Goal: Communication & Community: Answer question/provide support

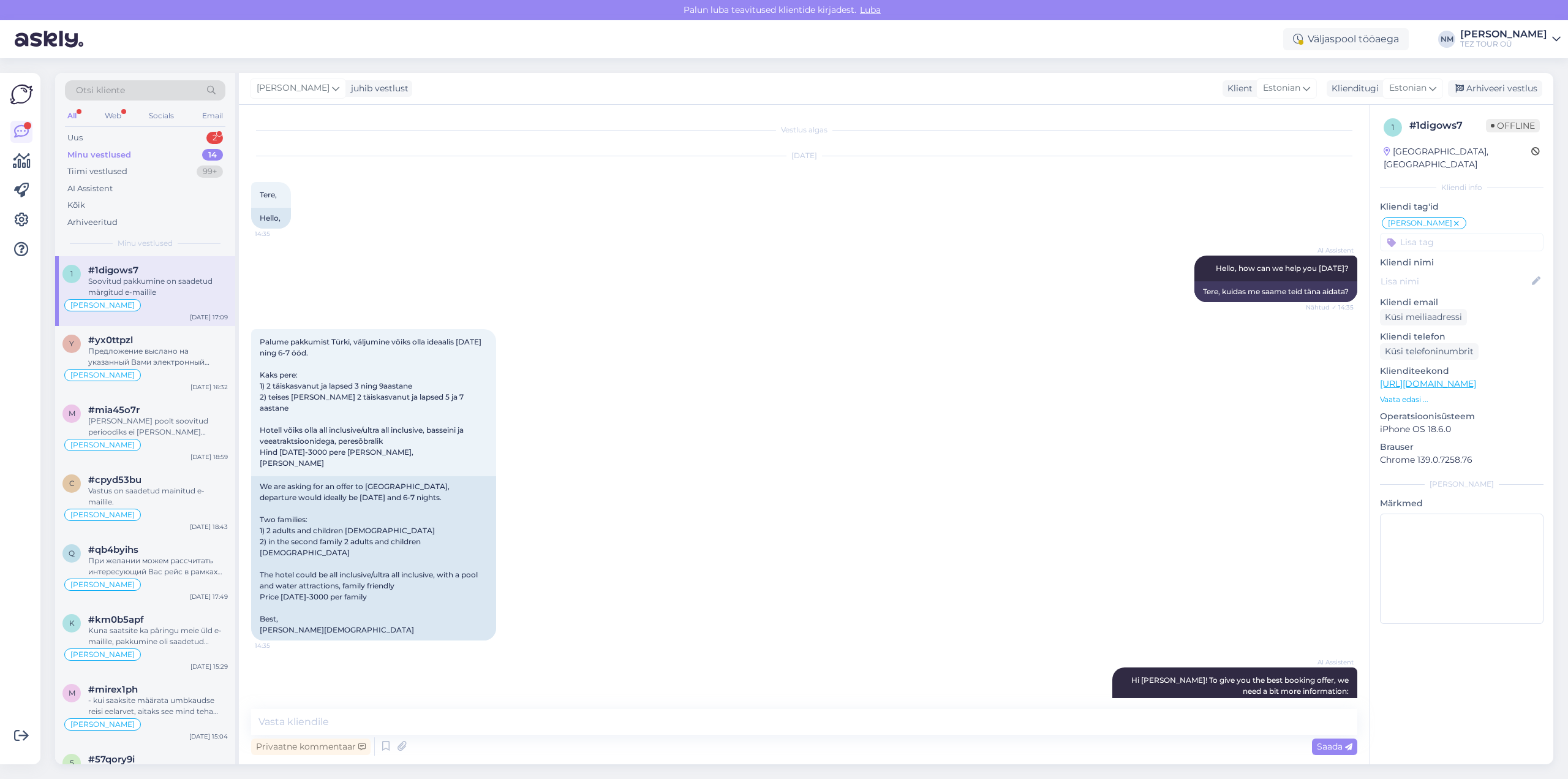
scroll to position [800, 0]
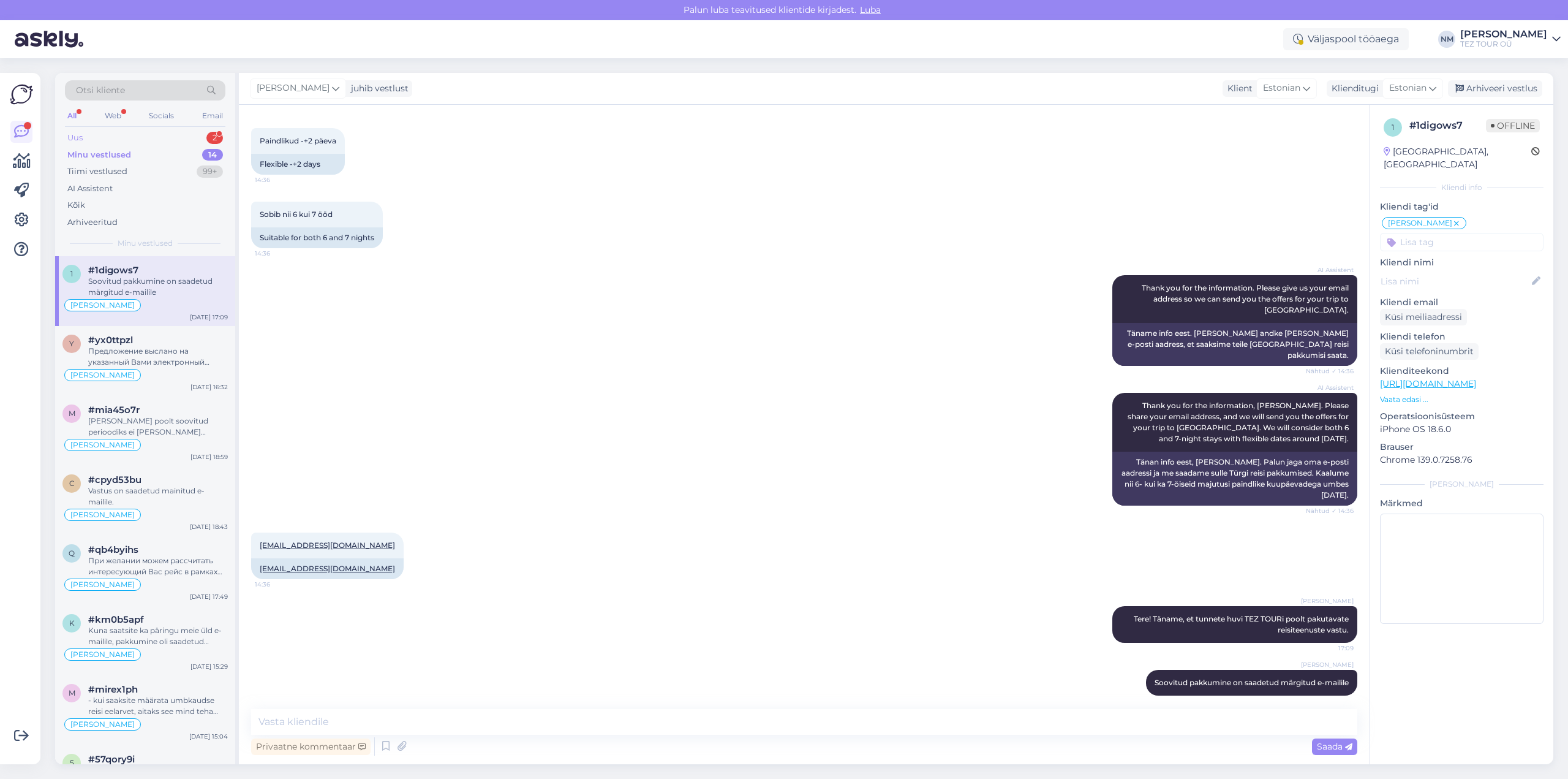
click at [216, 133] on div "2" at bounding box center [214, 138] width 17 height 12
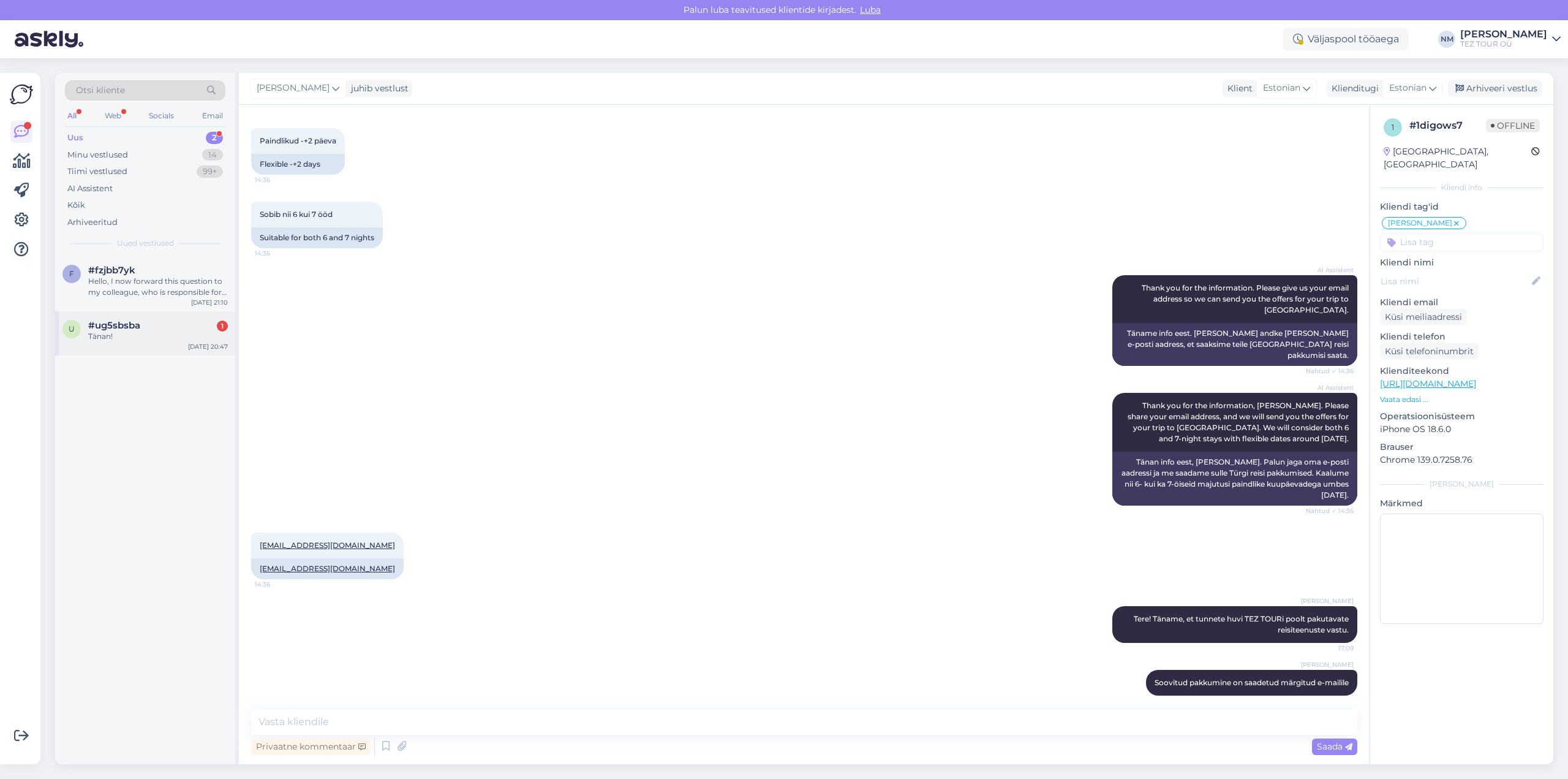
click at [155, 340] on div "Tänan!" at bounding box center [158, 336] width 140 height 11
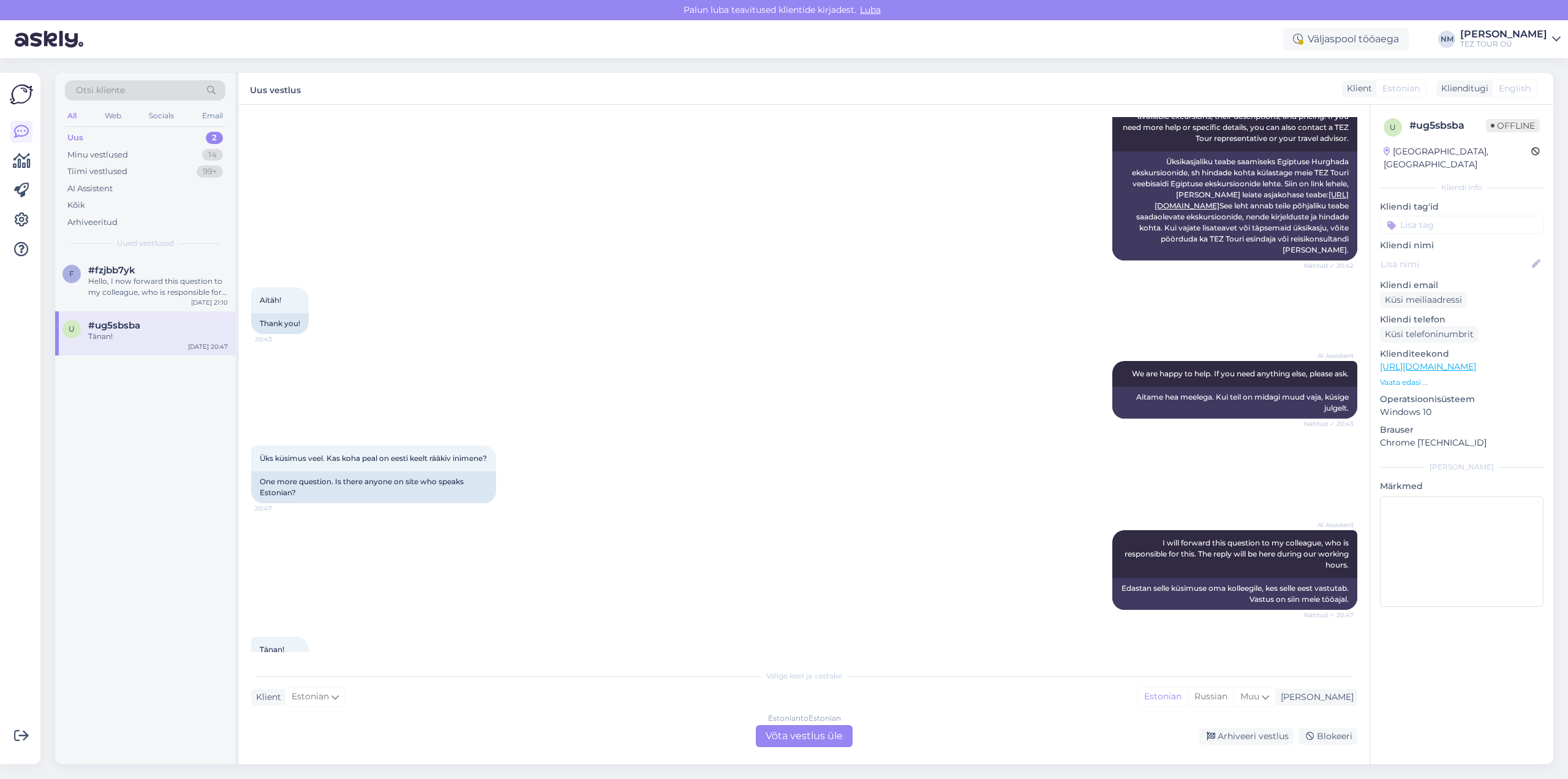
scroll to position [362, 0]
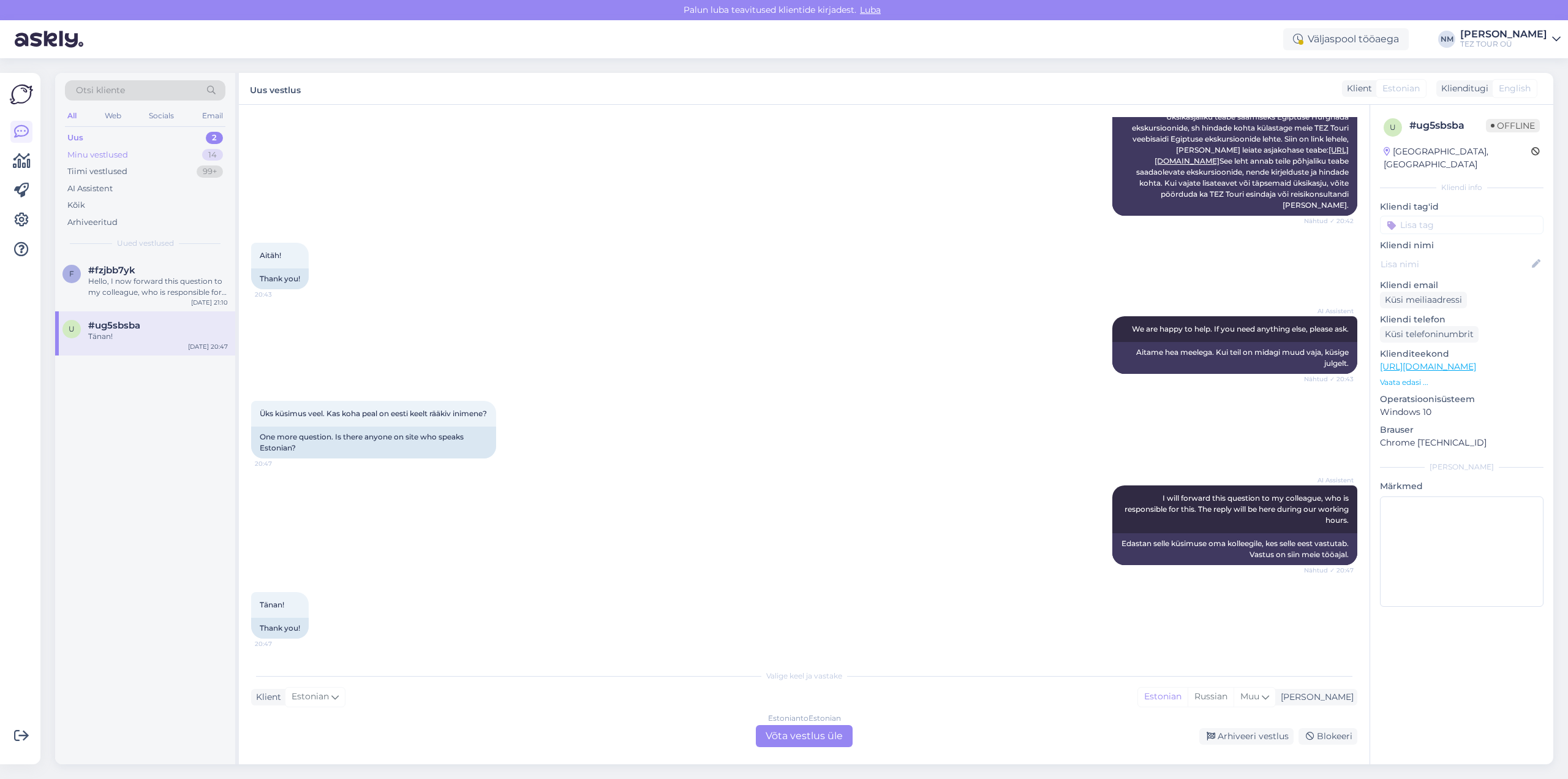
click at [211, 151] on div "14" at bounding box center [212, 155] width 21 height 12
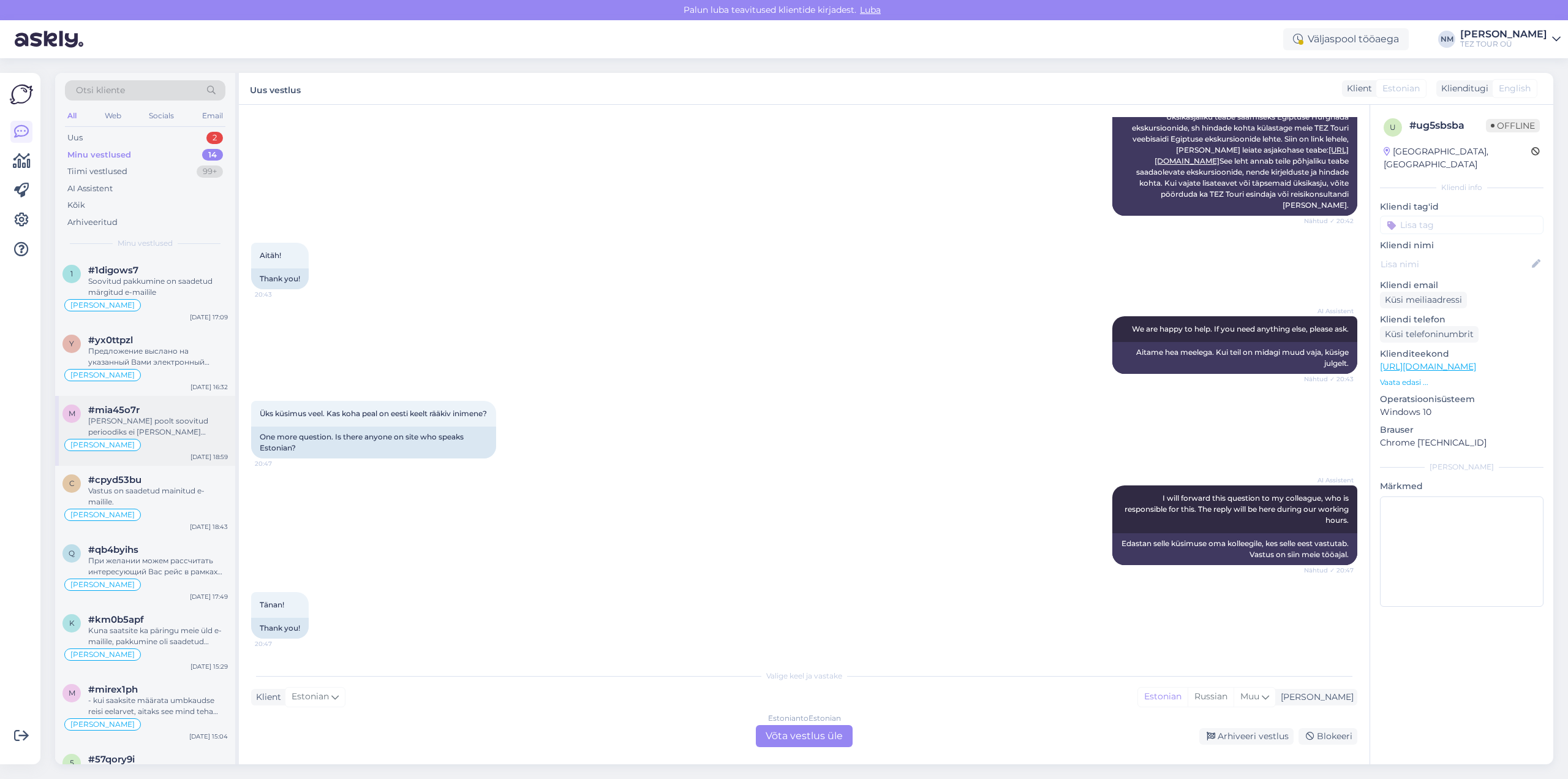
click at [178, 428] on div "[PERSON_NAME] poolt soovitud perioodiks ei [PERSON_NAME] kahjuks enam edasi-tag…" at bounding box center [158, 426] width 140 height 22
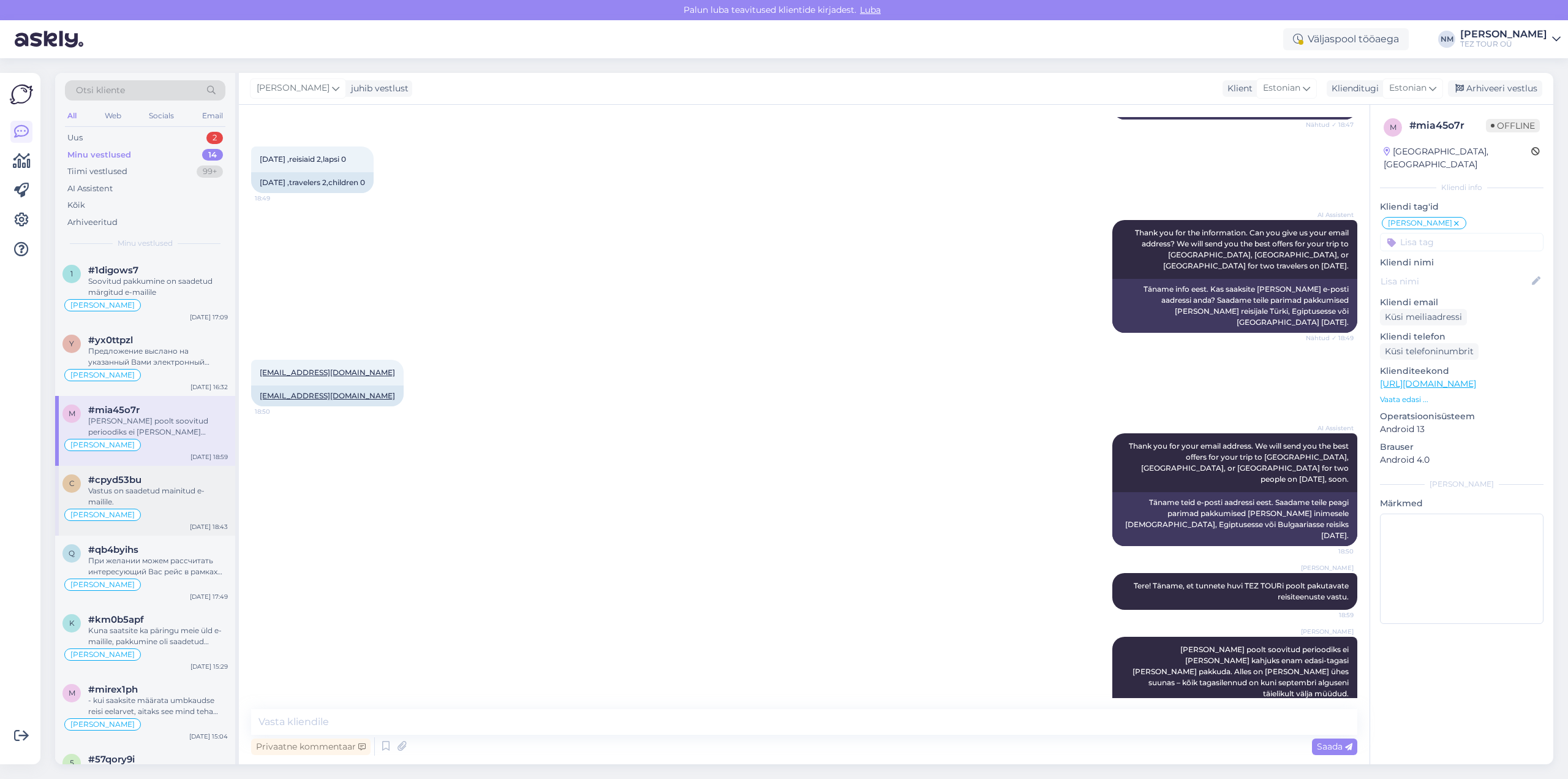
click at [157, 491] on div "Vastus on saadetud mainitud e-mailile." at bounding box center [158, 496] width 140 height 22
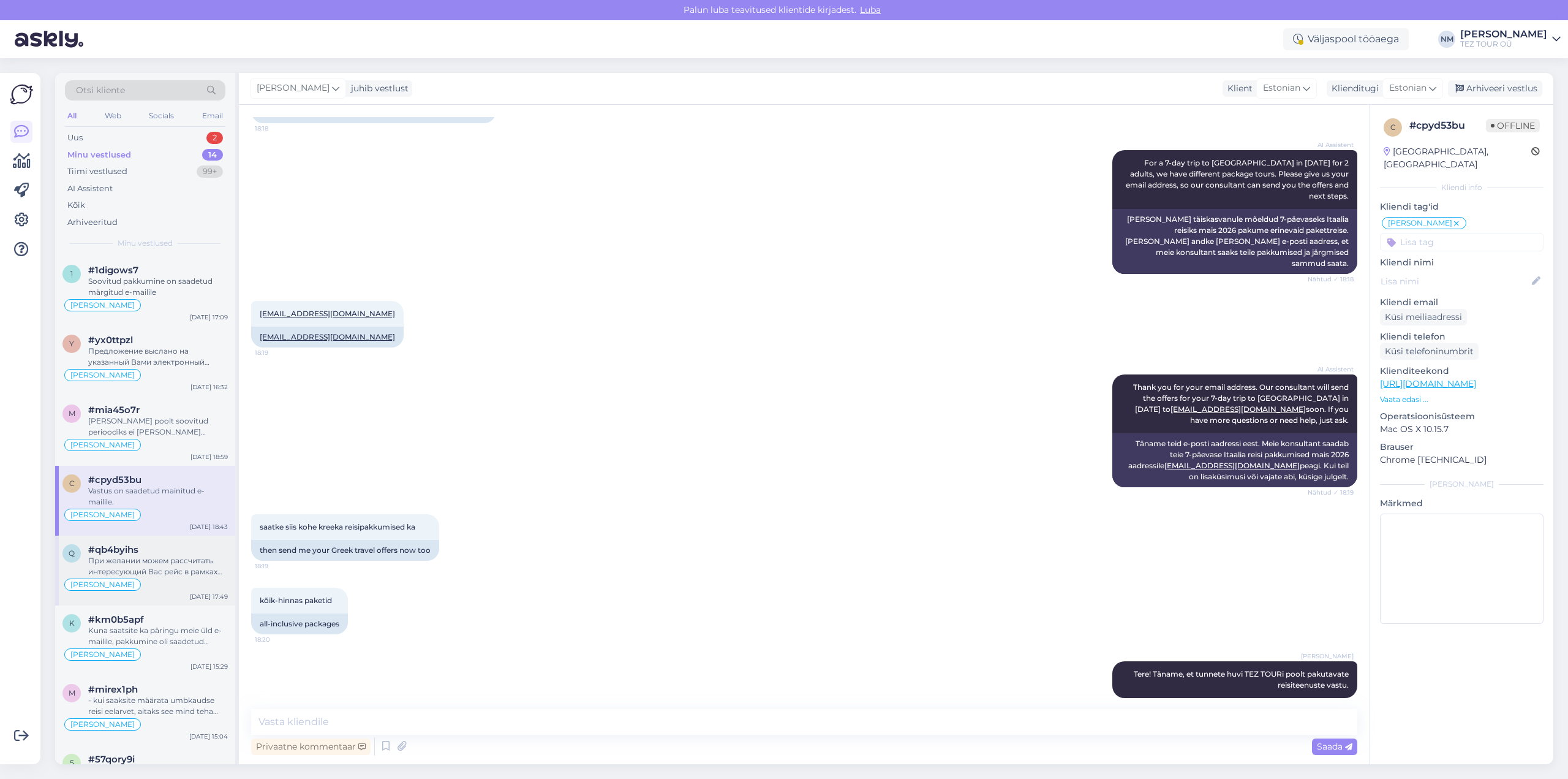
click at [150, 559] on div "При желании можем рассчитать интересующий Вас рейс в рамках индивидуального под…" at bounding box center [158, 566] width 140 height 22
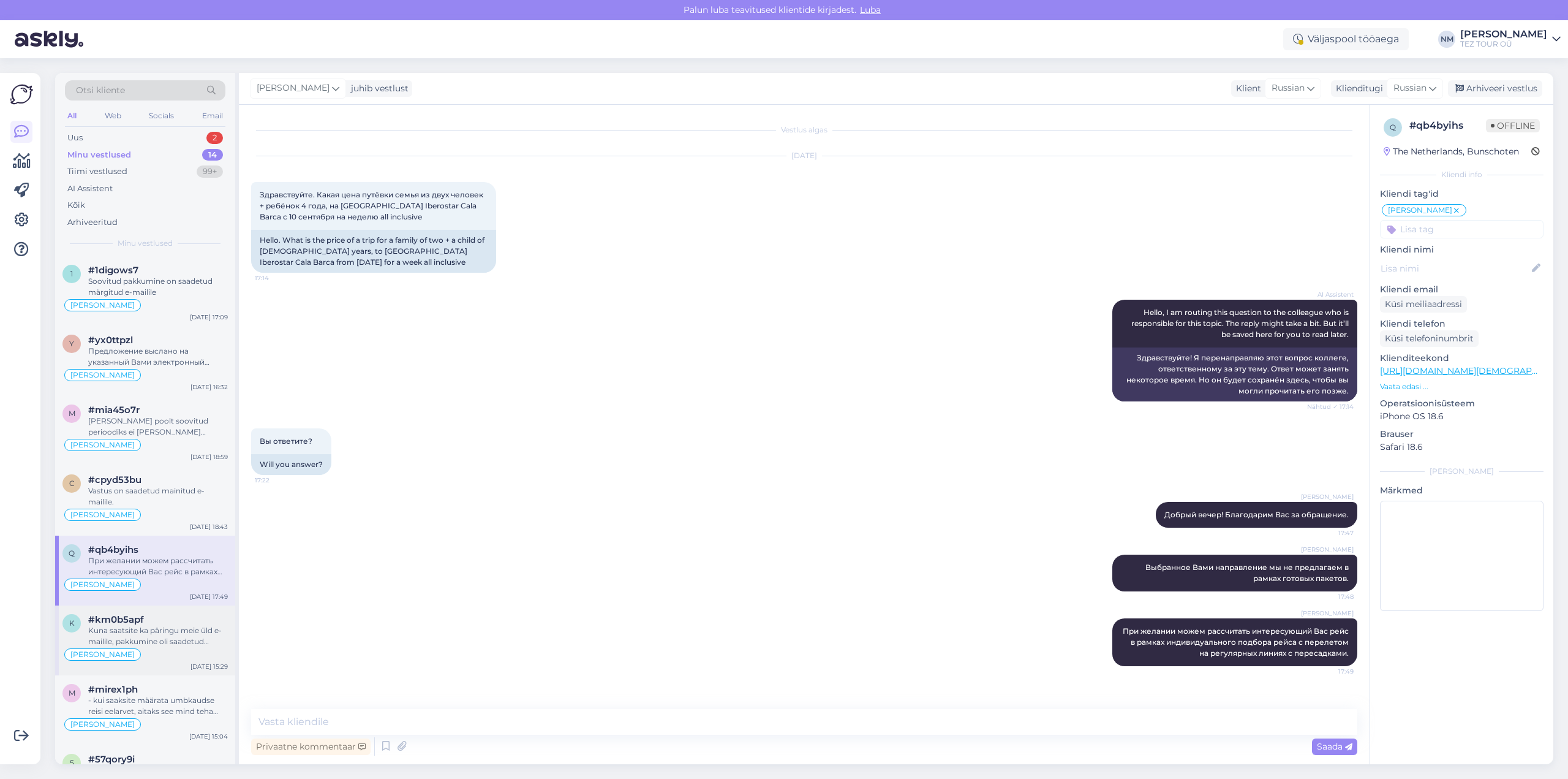
click at [164, 633] on div "Kuna saatsite ka päringu meie üld e-mailile, pakkumine oli saadetud tagasikirja…" at bounding box center [158, 636] width 140 height 22
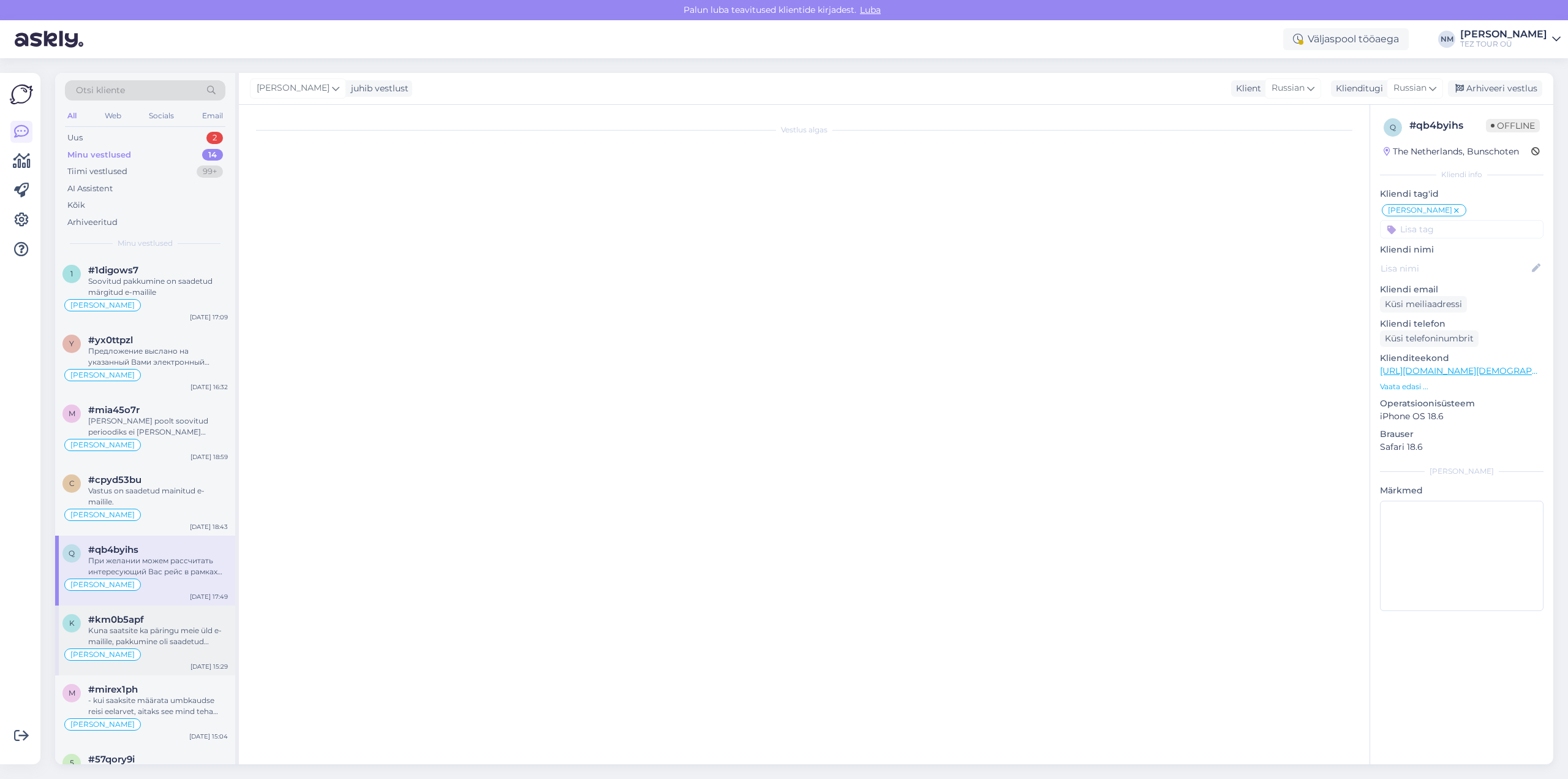
scroll to position [25, 0]
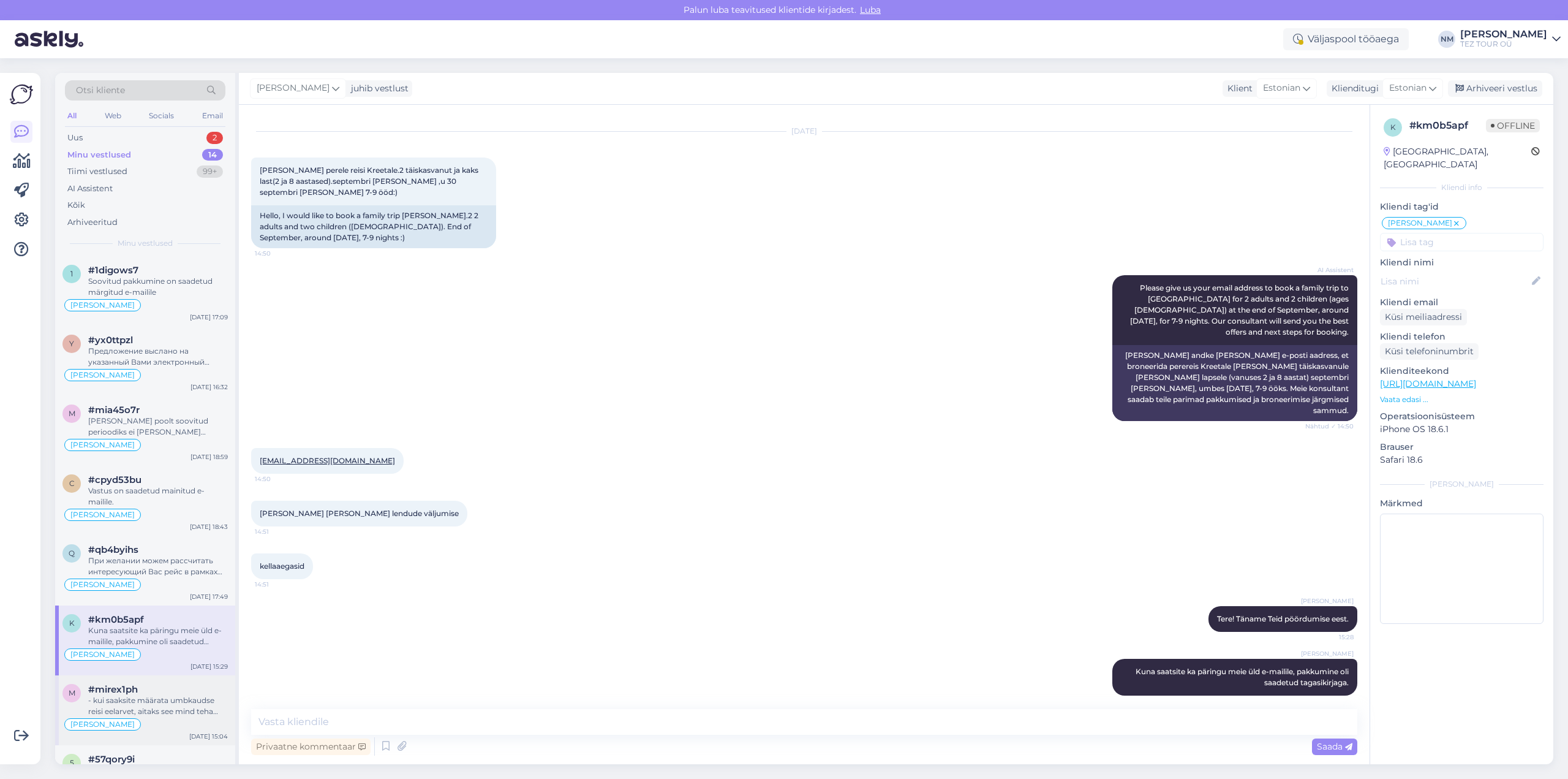
click at [144, 707] on div "- kui saaksite määrata umbkaudse reisi eelarvet, aitaks see mind teha pakkumise…" at bounding box center [158, 706] width 140 height 22
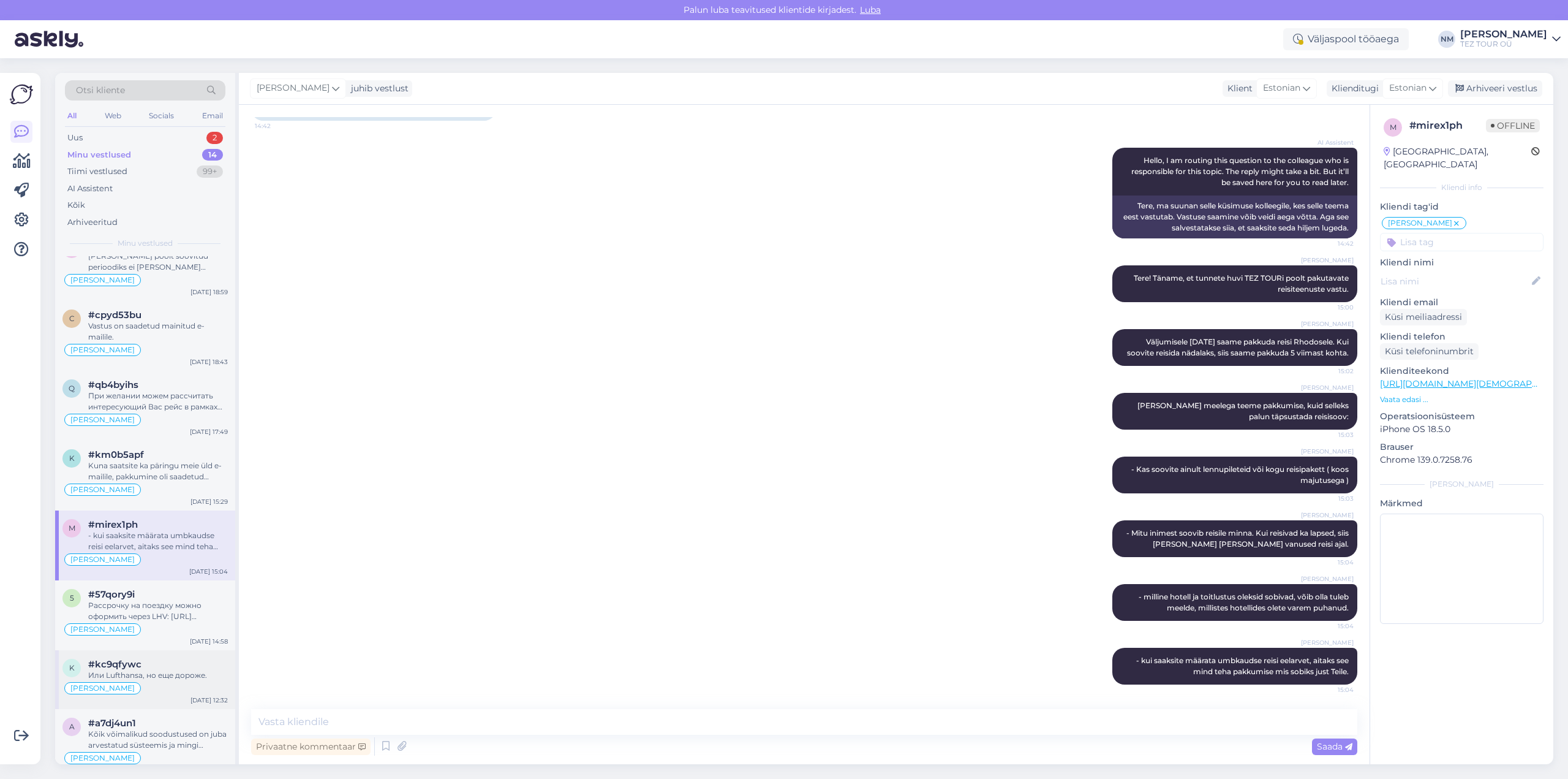
scroll to position [184, 0]
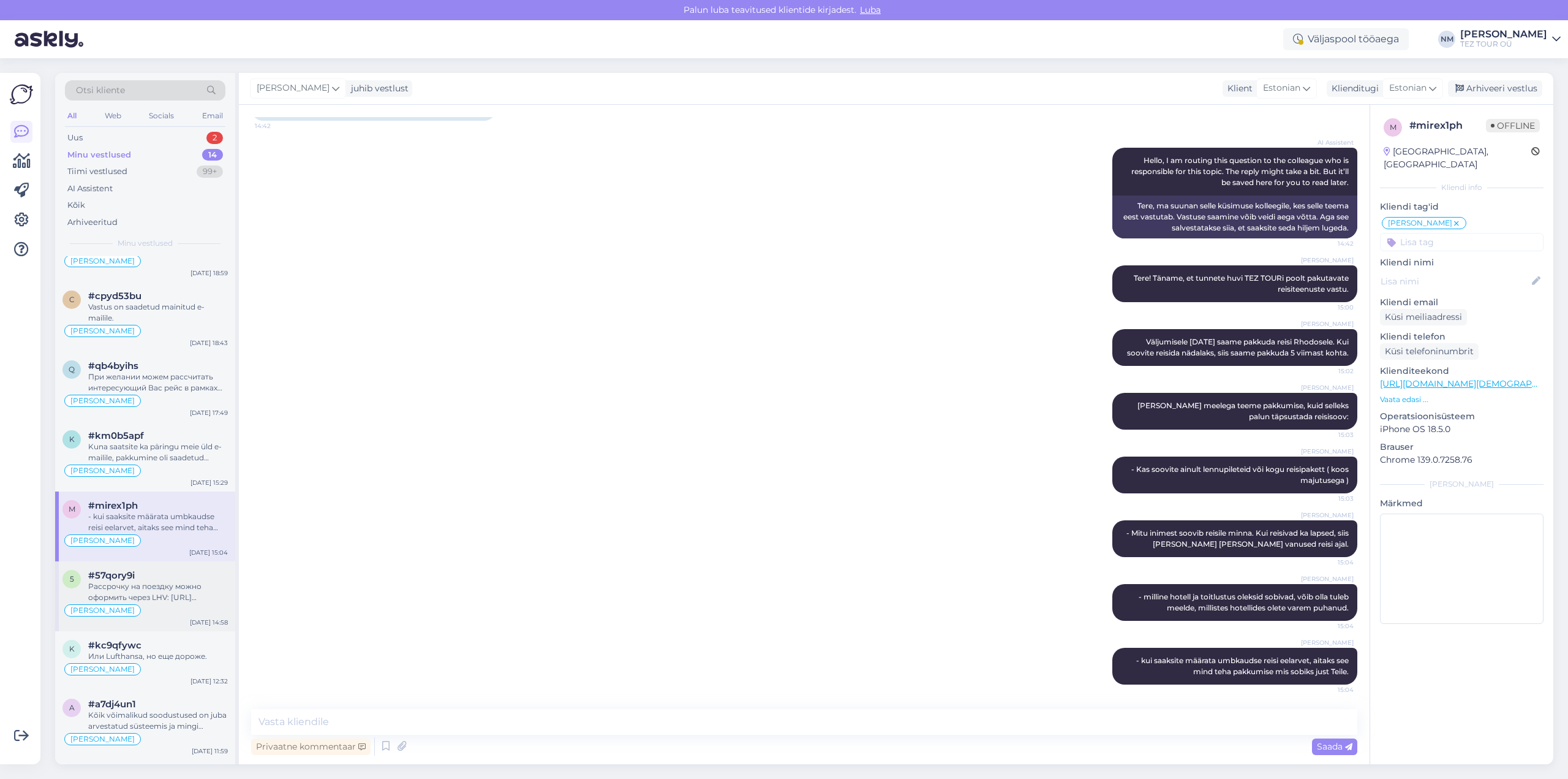
click at [159, 583] on div "Рассрочку на поездку можно оформить через LHV: [URL][DOMAIN_NAME] или через EST…" at bounding box center [158, 591] width 140 height 22
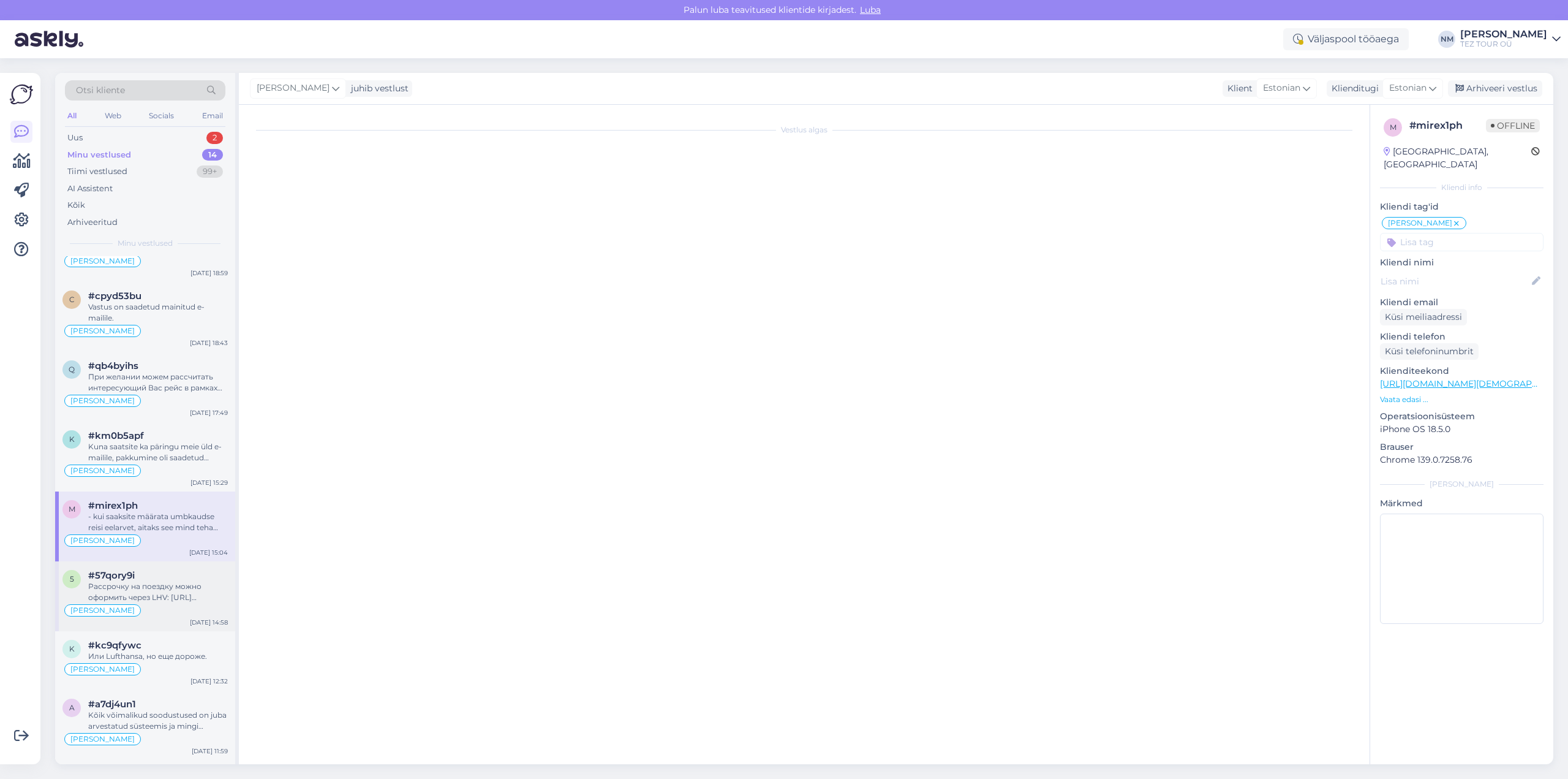
scroll to position [0, 0]
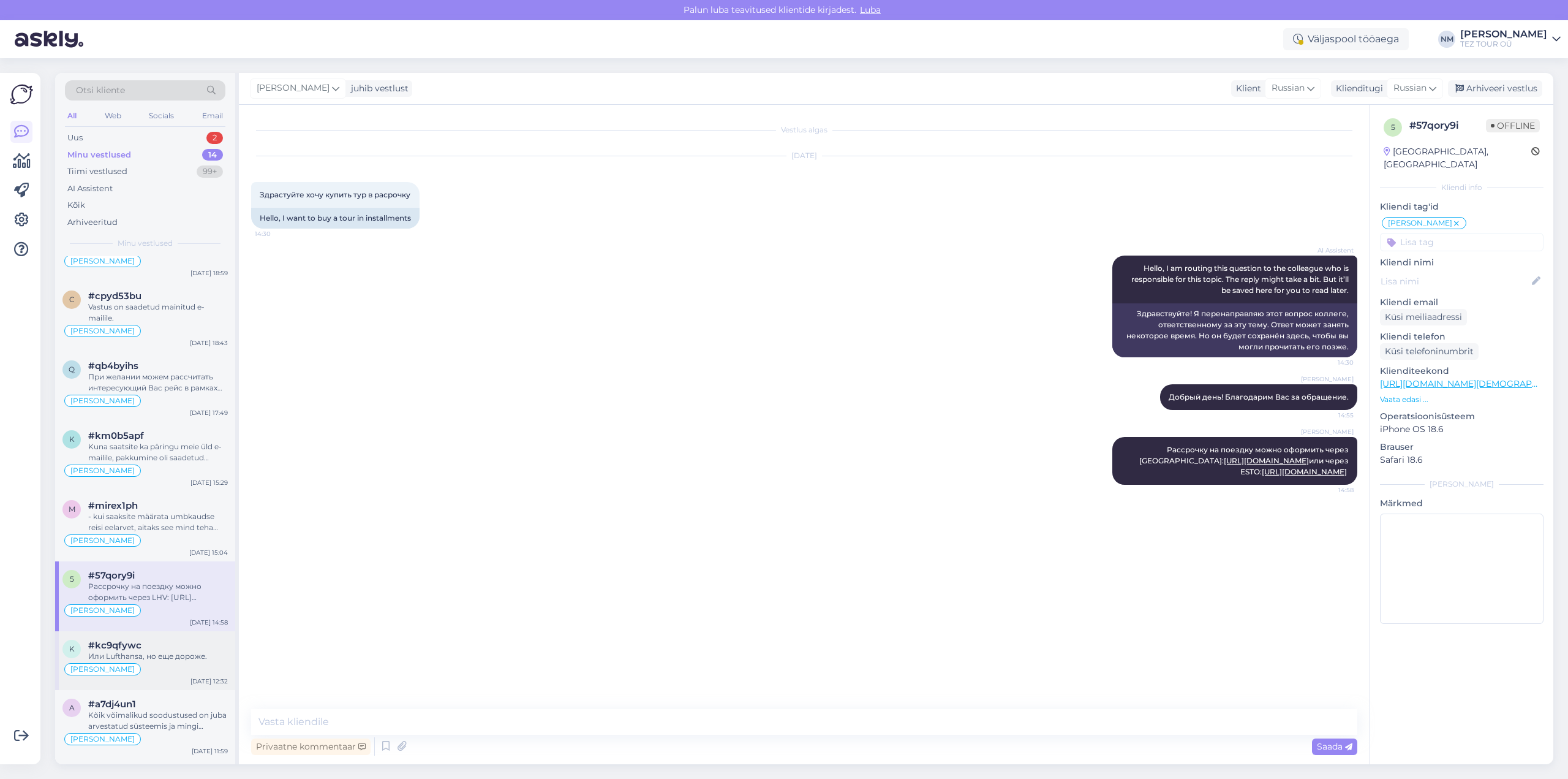
click at [165, 649] on div "#kc9qfywc" at bounding box center [158, 645] width 140 height 11
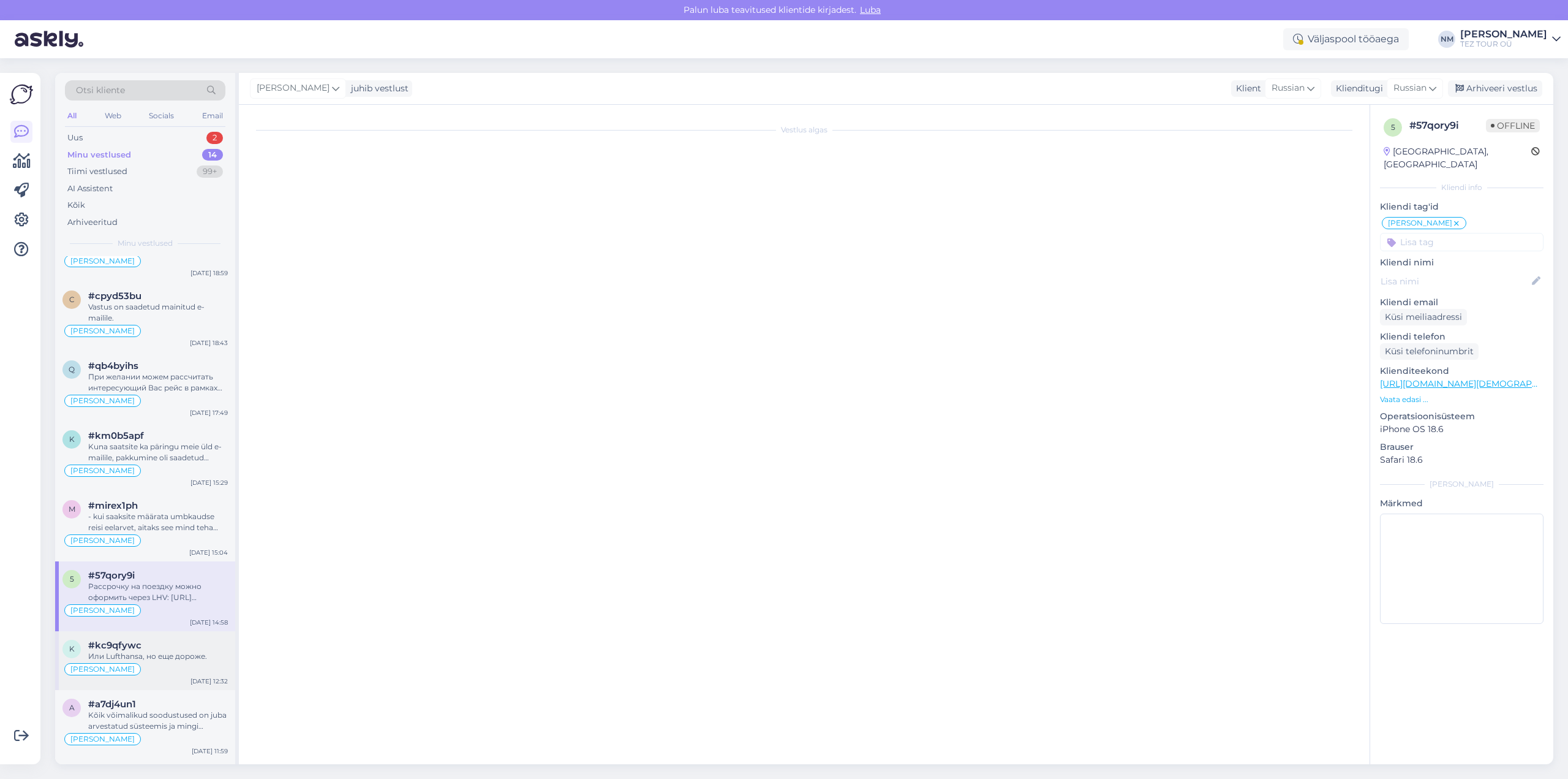
scroll to position [115, 0]
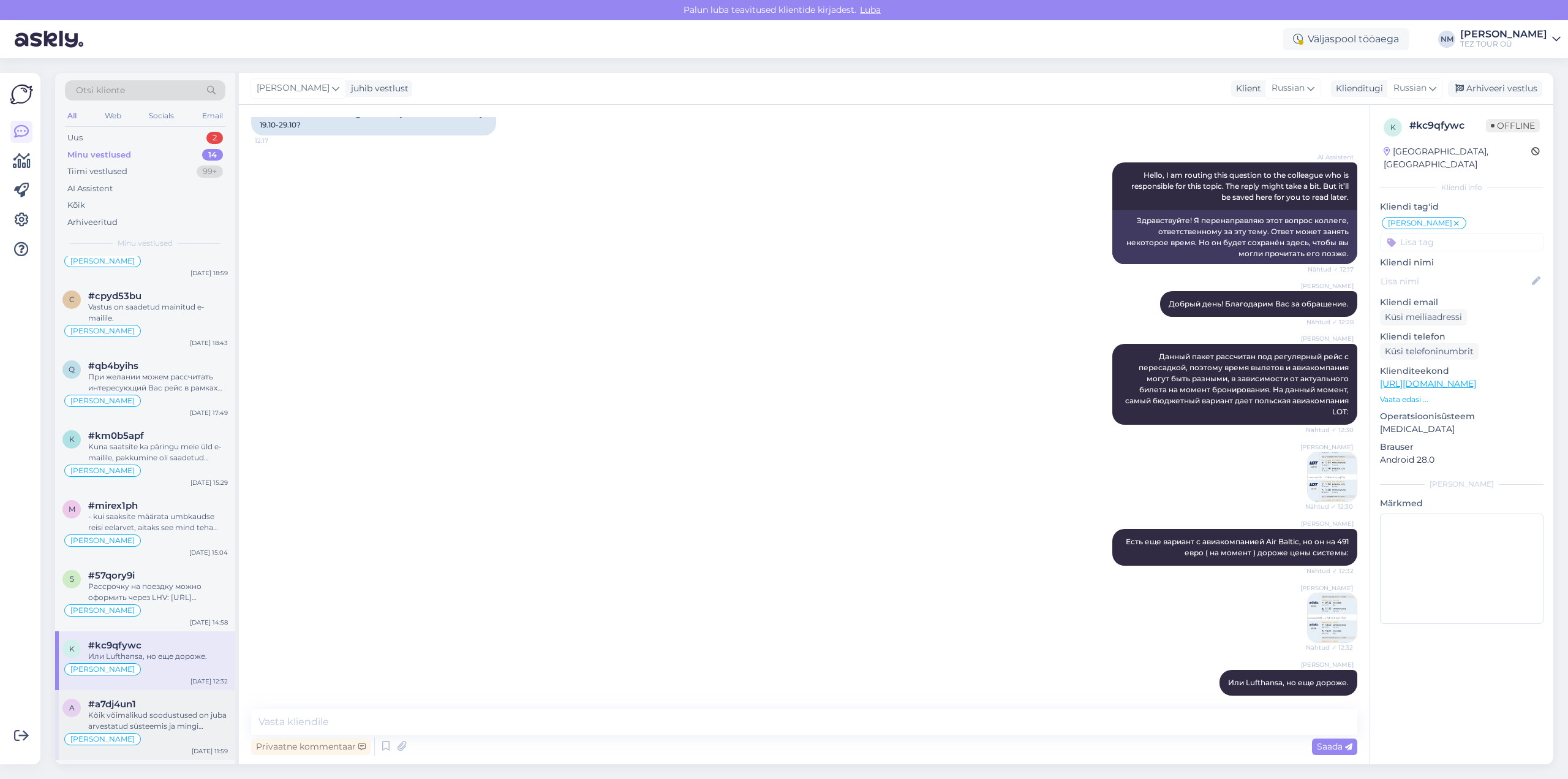
click at [172, 710] on div "Kõik võimalikud soodustused on juba arvestatud süsteemis ja mingi lisasoodustus…" at bounding box center [158, 720] width 140 height 22
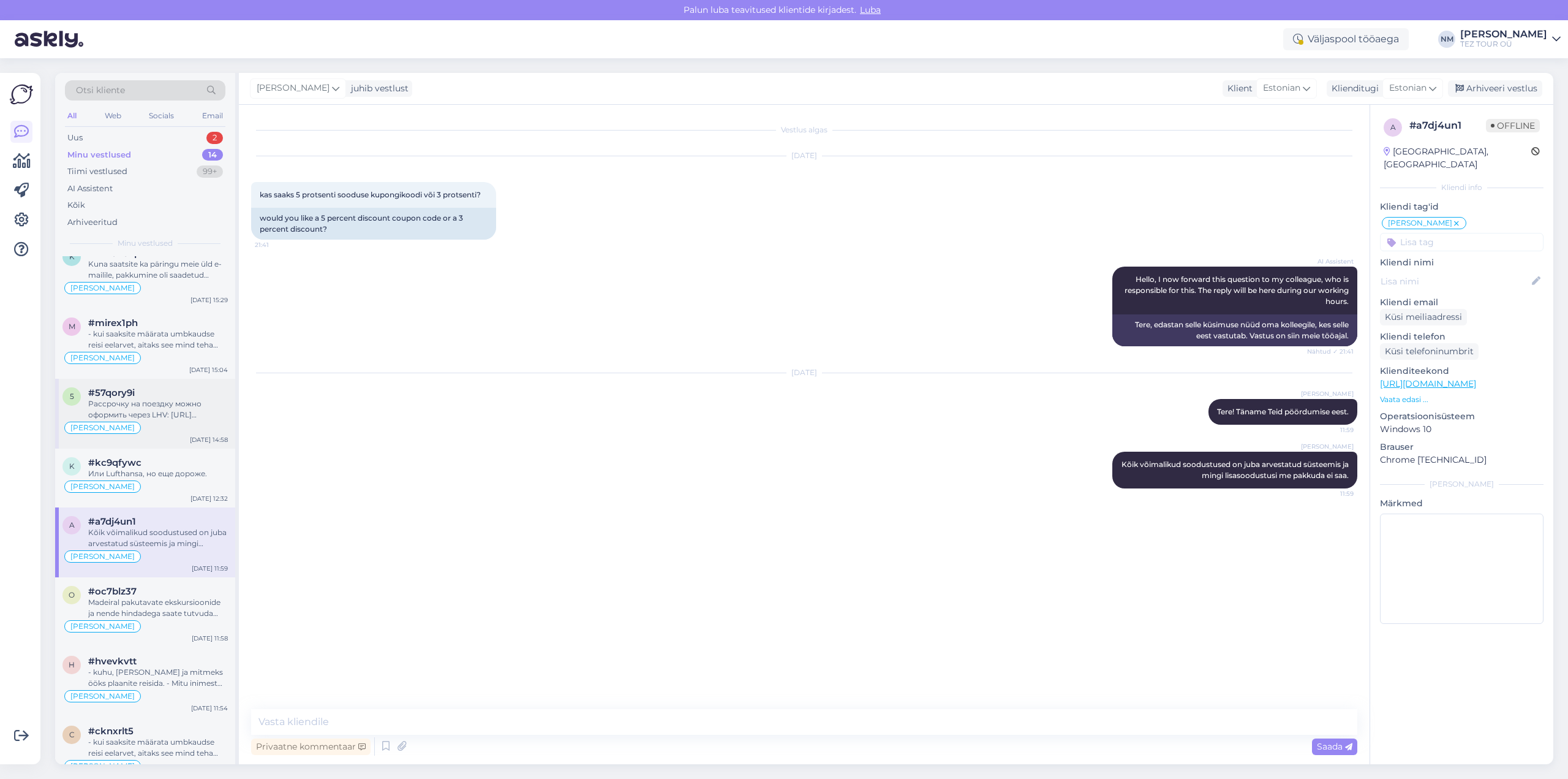
scroll to position [448, 0]
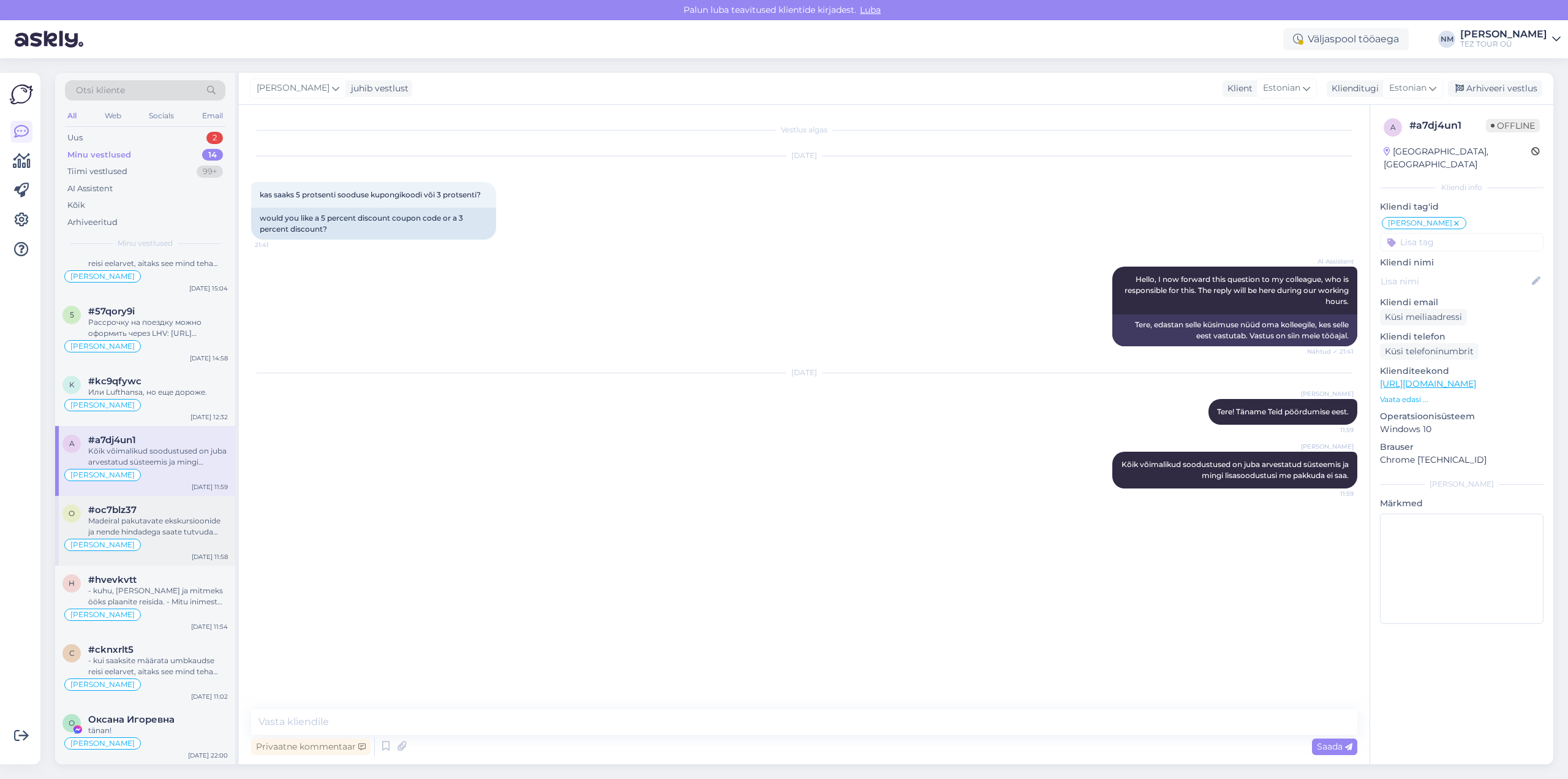
click at [157, 526] on div "Madeiral pakutavate ekskursioonide ja nende hindadega saate tutvuda siin: [URL]…" at bounding box center [158, 526] width 140 height 22
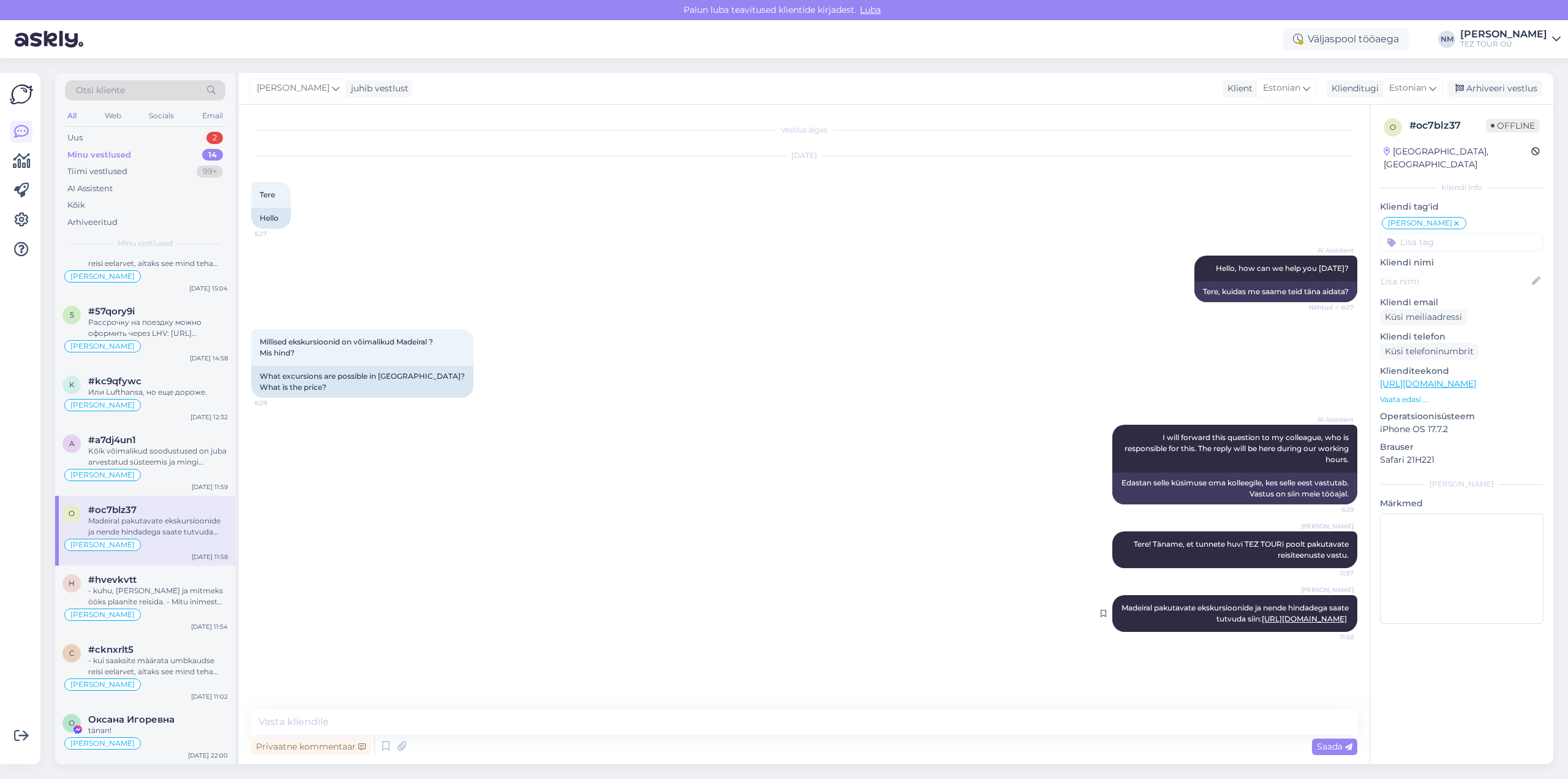
drag, startPoint x: 1352, startPoint y: 619, endPoint x: 1139, endPoint y: 609, distance: 213.2
click at [1139, 609] on div "[PERSON_NAME] Madeiral pakutavate ekskursioonide ja nende hindadega saate tutvu…" at bounding box center [1235, 613] width 245 height 37
copy span "Madeiral pakutavate ekskursioonide ja nende hindadega saate tutvuda siin:"
click at [173, 461] on div "Kõik võimalikud soodustused on juba arvestatud süsteemis ja mingi lisasoodustus…" at bounding box center [158, 456] width 140 height 22
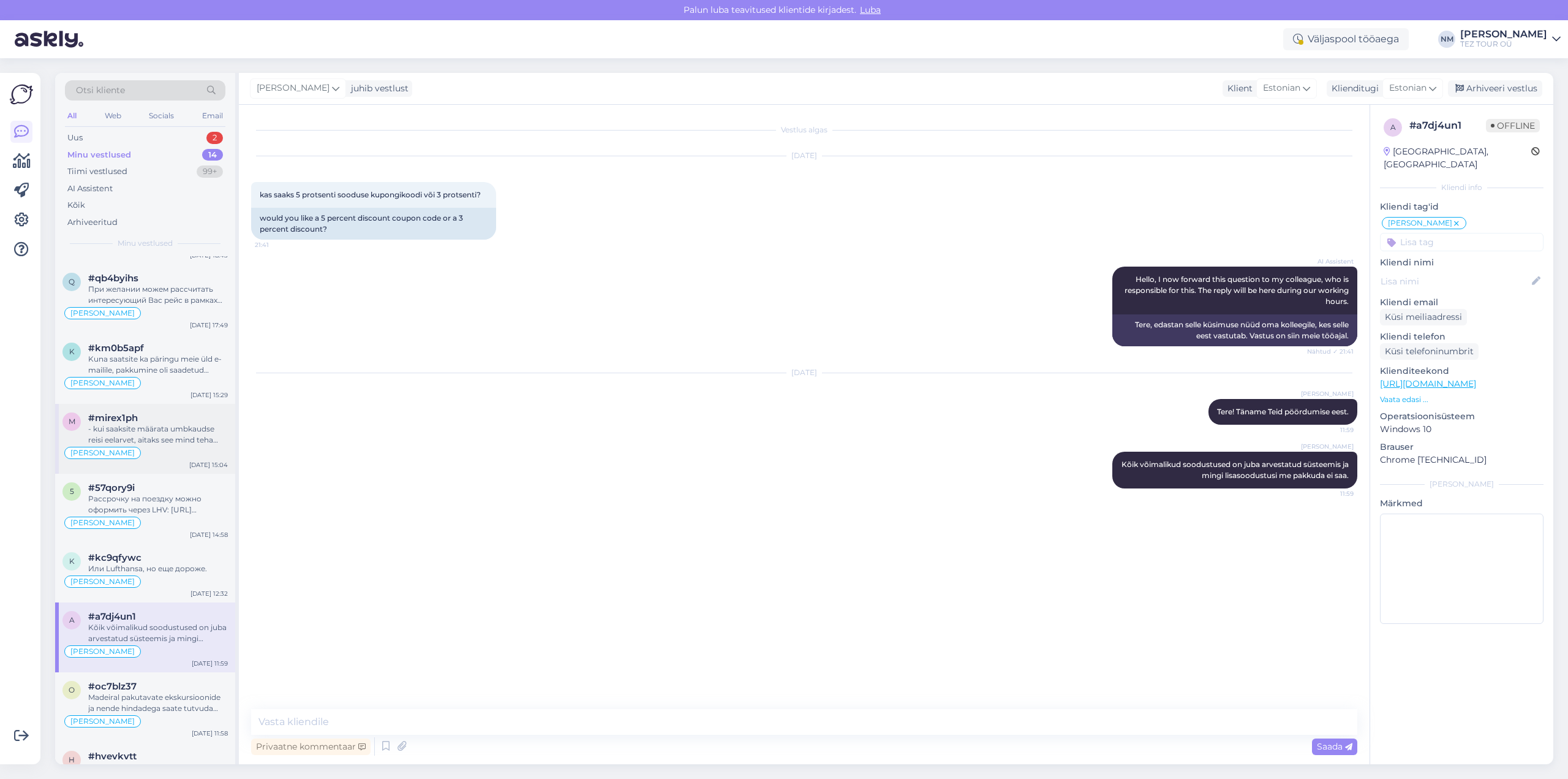
scroll to position [264, 0]
click at [174, 436] on div "- kui saaksite määrata umbkaudse reisi eelarvet, aitaks see mind teha pakkumise…" at bounding box center [158, 441] width 140 height 22
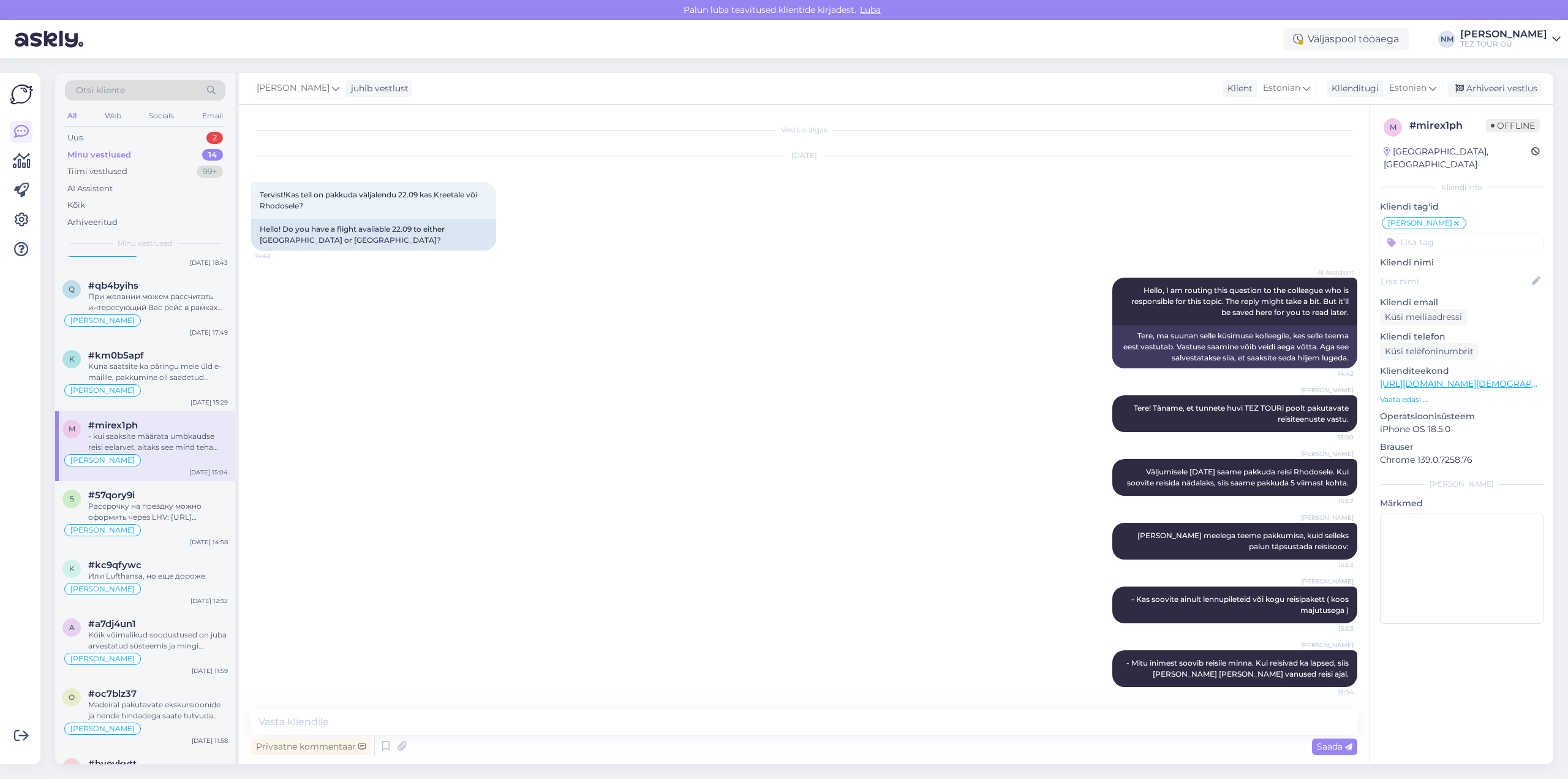
scroll to position [130, 0]
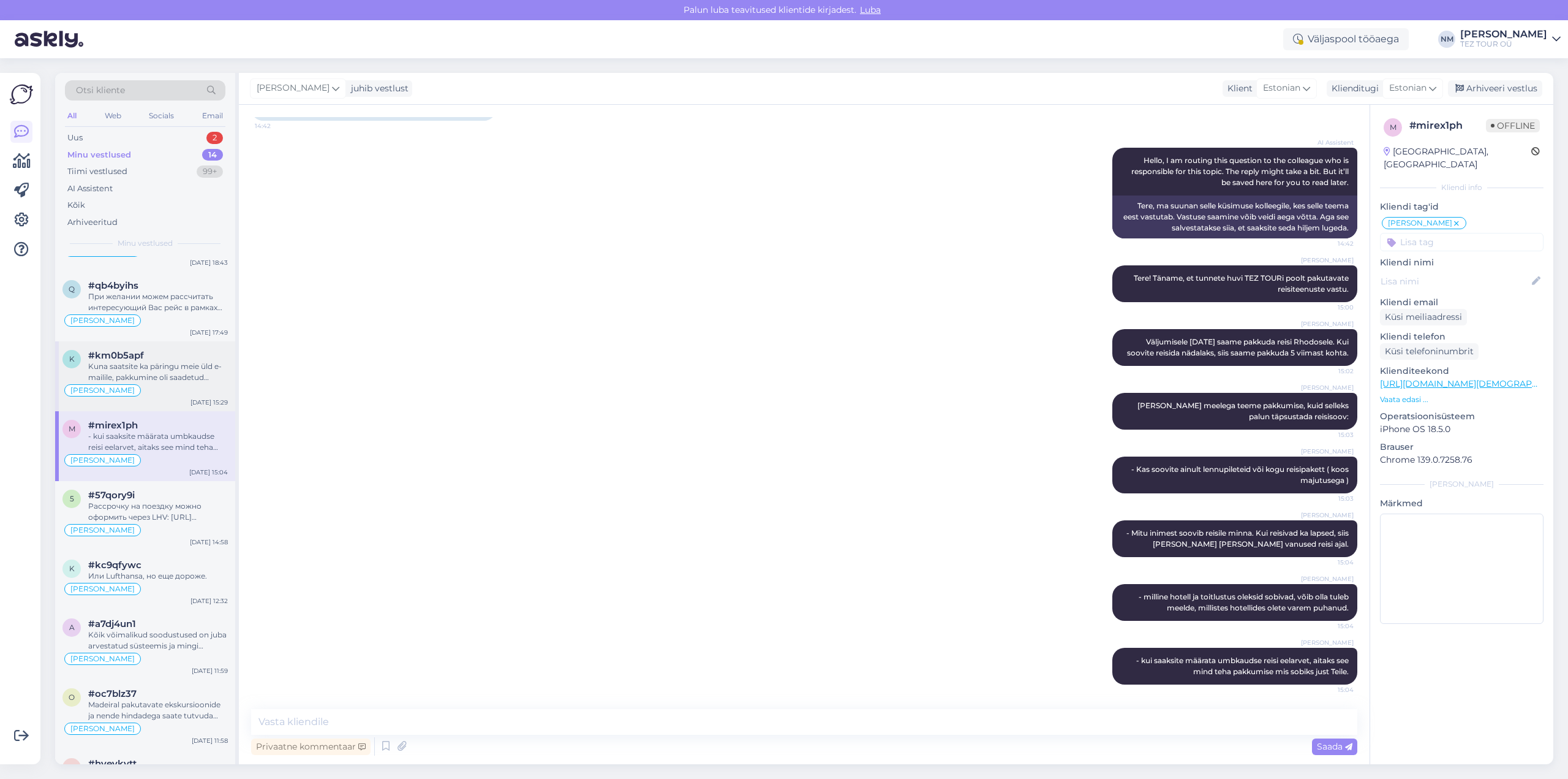
click at [150, 374] on div "Kuna saatsite ka päringu meie üld e-mailile, pakkumine oli saadetud tagasikirja…" at bounding box center [158, 372] width 140 height 22
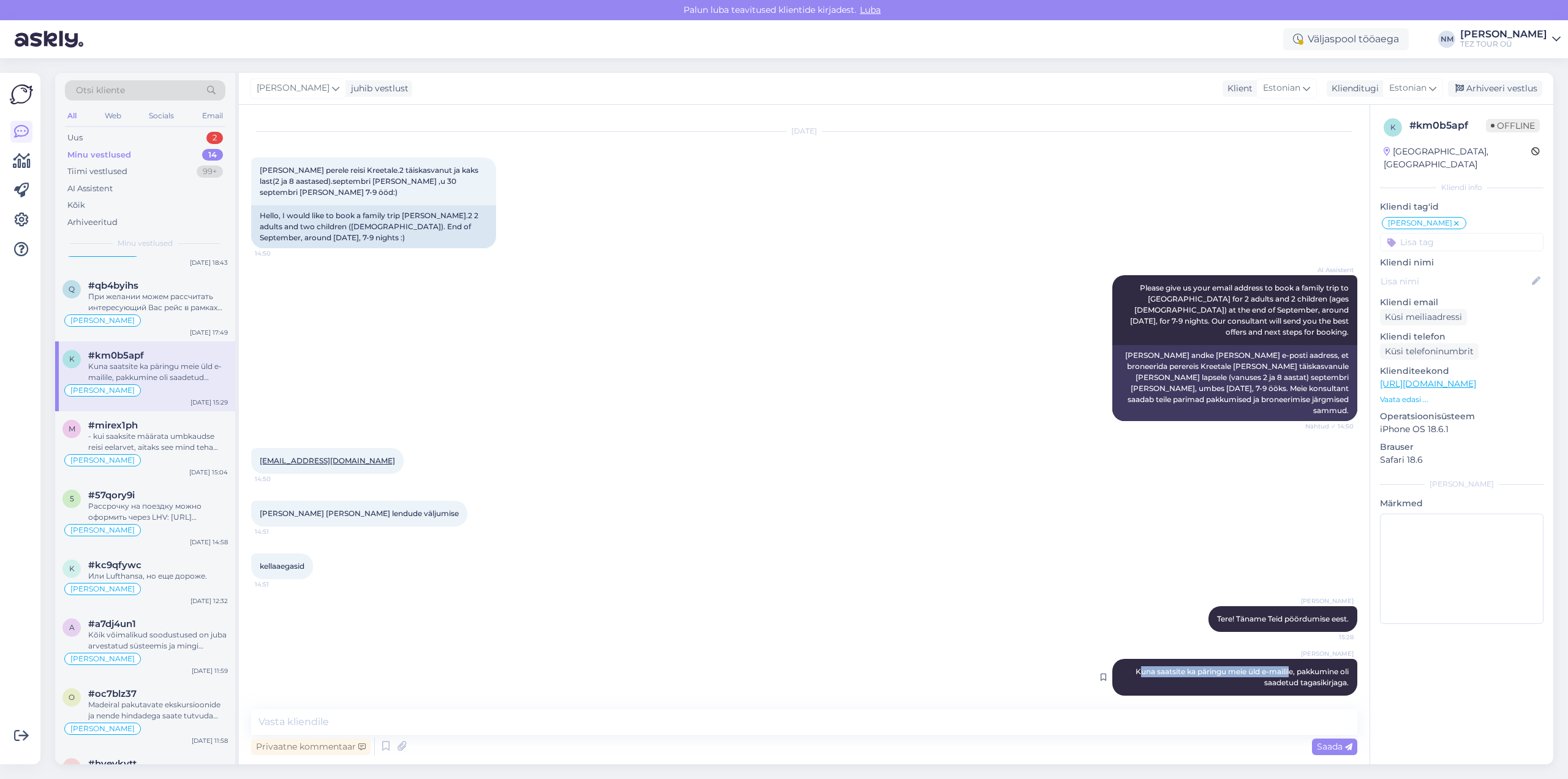
drag, startPoint x: 1124, startPoint y: 660, endPoint x: 1279, endPoint y: 661, distance: 155.0
click at [1279, 666] on span "Kuna saatsite ka päringu meie üld e-mailile, pakkumine oli saadetud tagasikirja…" at bounding box center [1243, 676] width 215 height 20
drag, startPoint x: 1247, startPoint y: 604, endPoint x: 1342, endPoint y: 609, distance: 95.1
click at [1342, 609] on div "[PERSON_NAME] Tere! Täname Teid pöördumise eest. 15:28" at bounding box center [1283, 619] width 149 height 26
copy span "Tere! Täname Teid pöördumise eest."
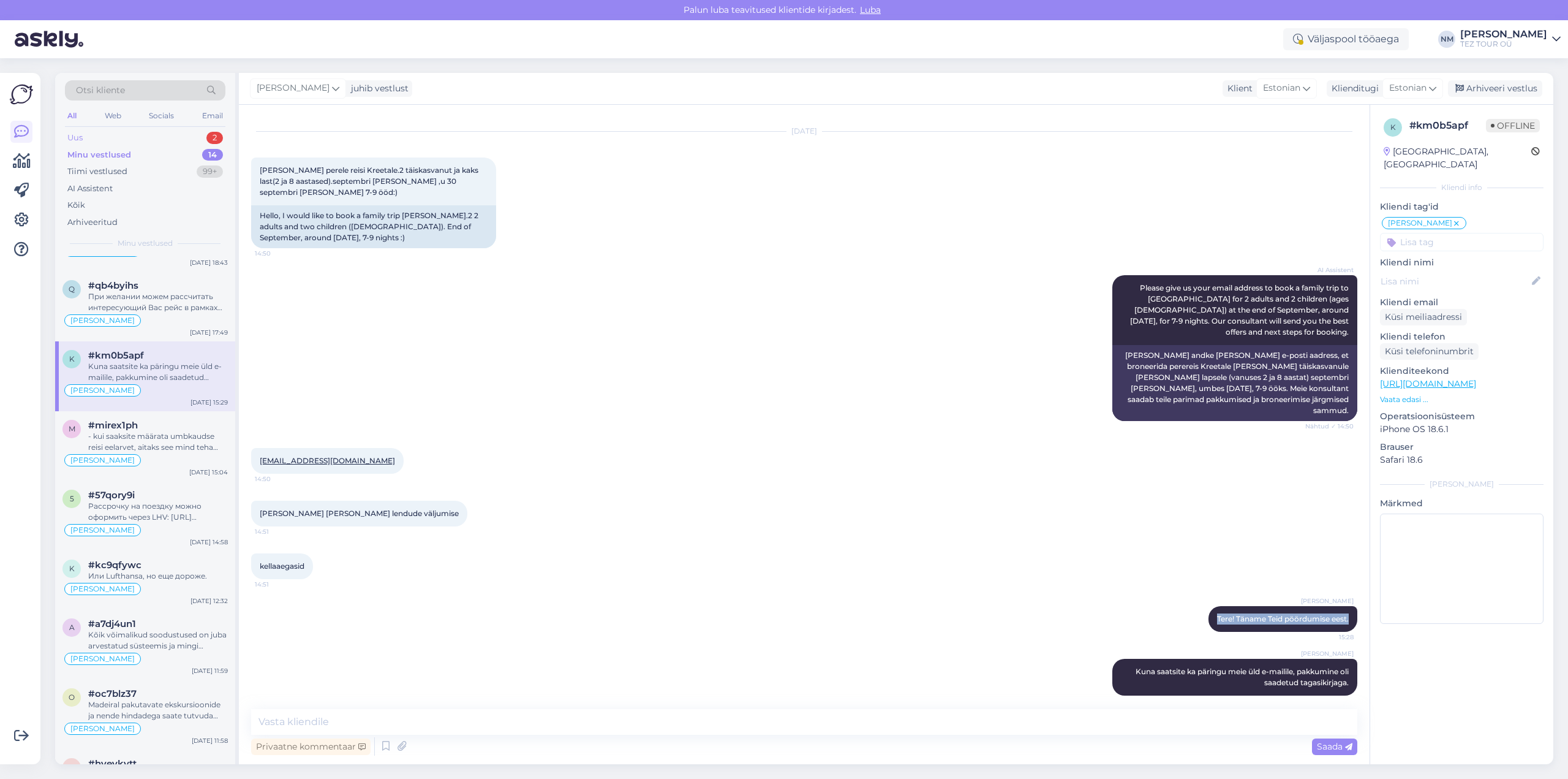
click at [212, 138] on div "2" at bounding box center [214, 138] width 17 height 12
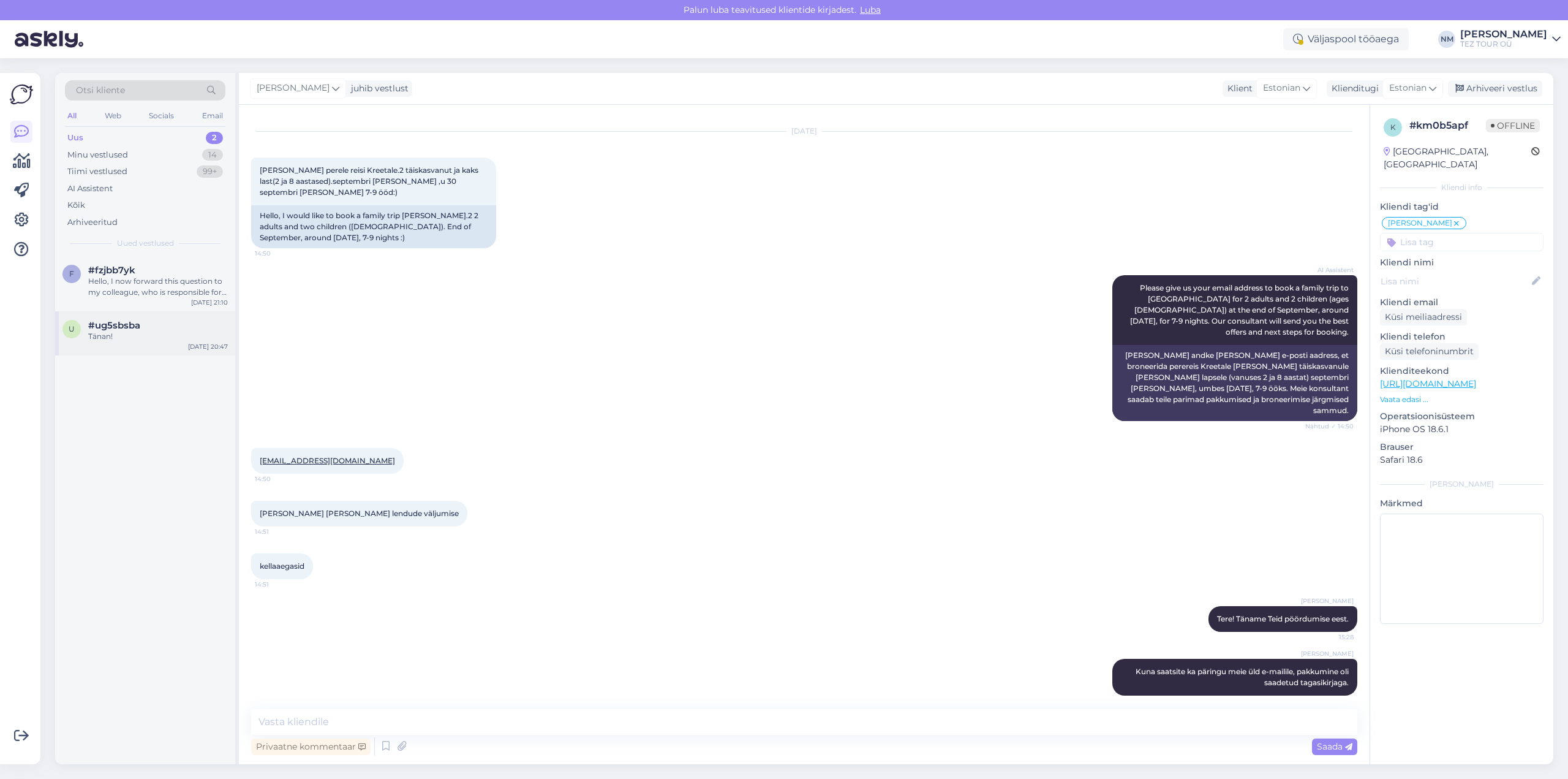
click at [180, 337] on div "Tänan!" at bounding box center [158, 336] width 140 height 11
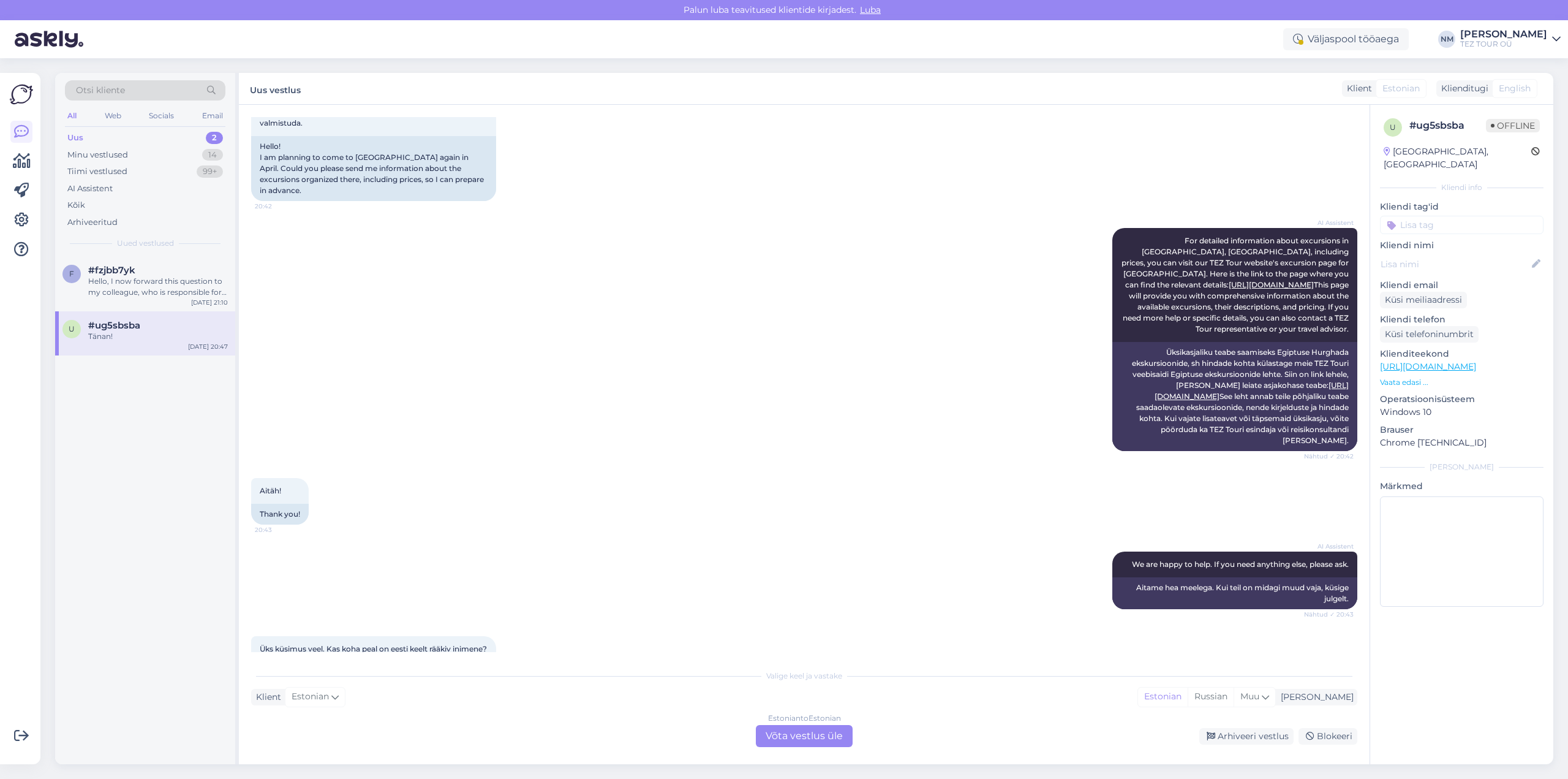
scroll to position [301, 0]
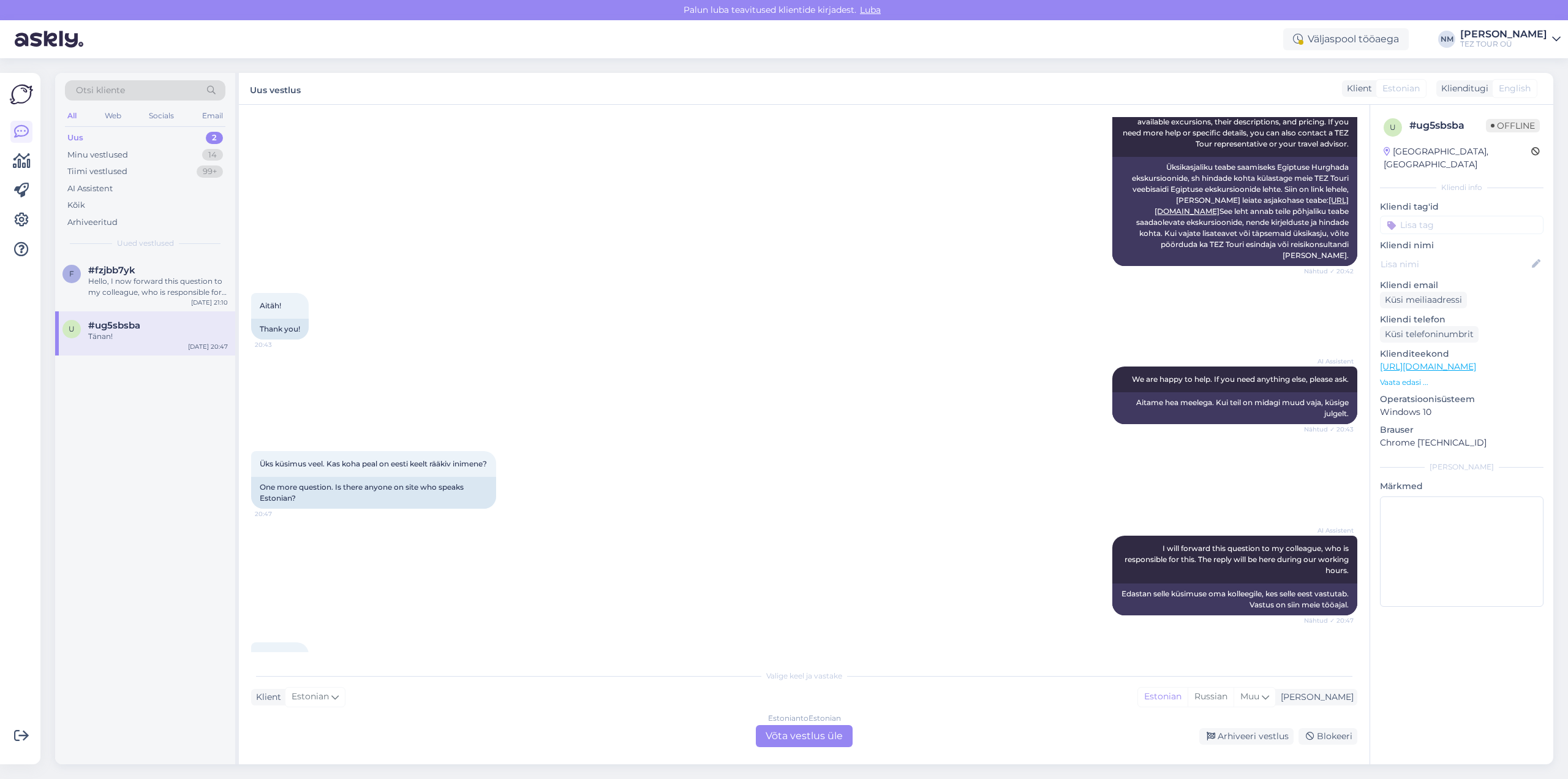
click at [821, 742] on div "Estonian to Estonian Võta vestlus üle" at bounding box center [804, 736] width 97 height 22
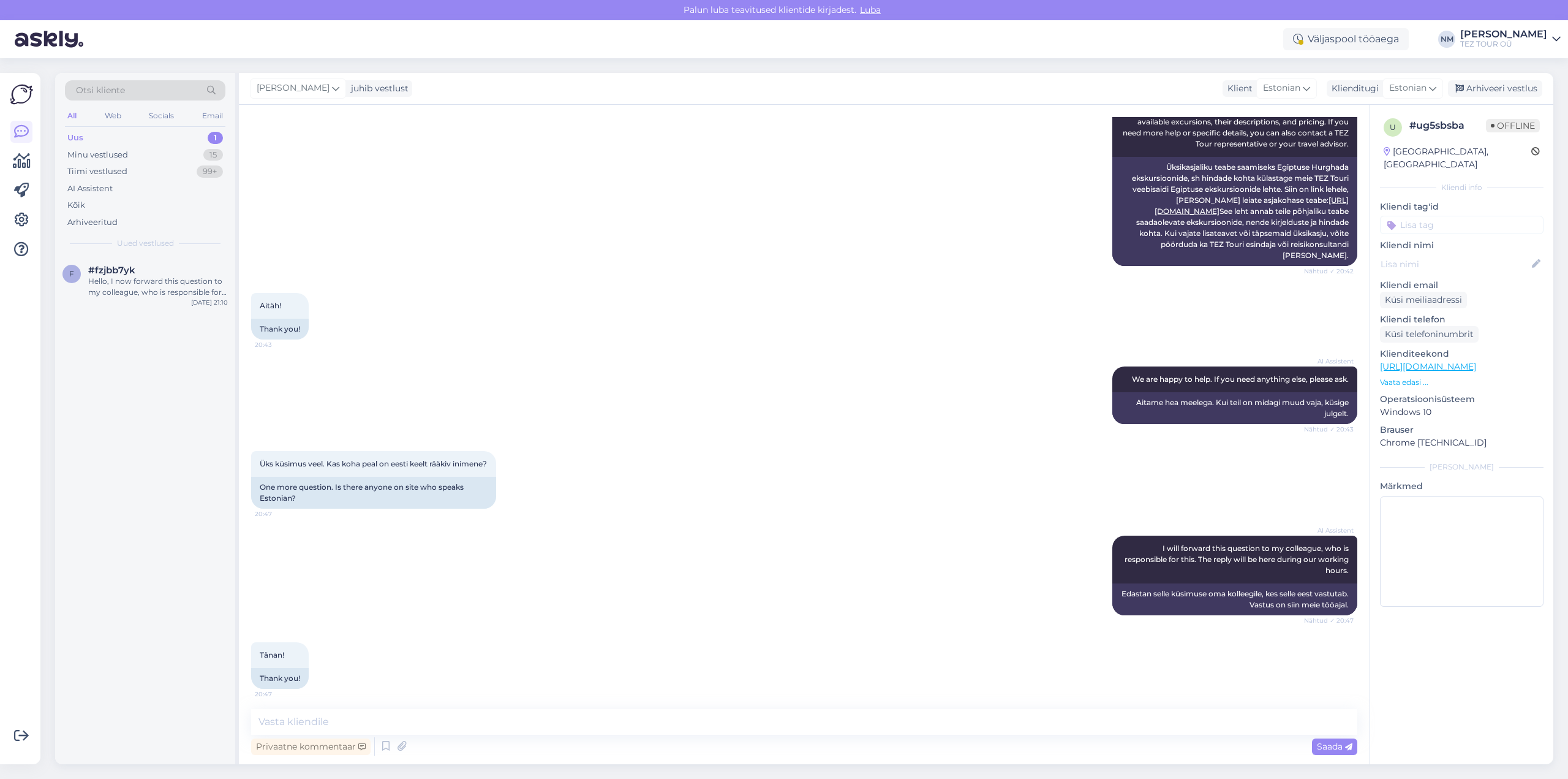
click at [1446, 219] on input at bounding box center [1462, 225] width 164 height 19
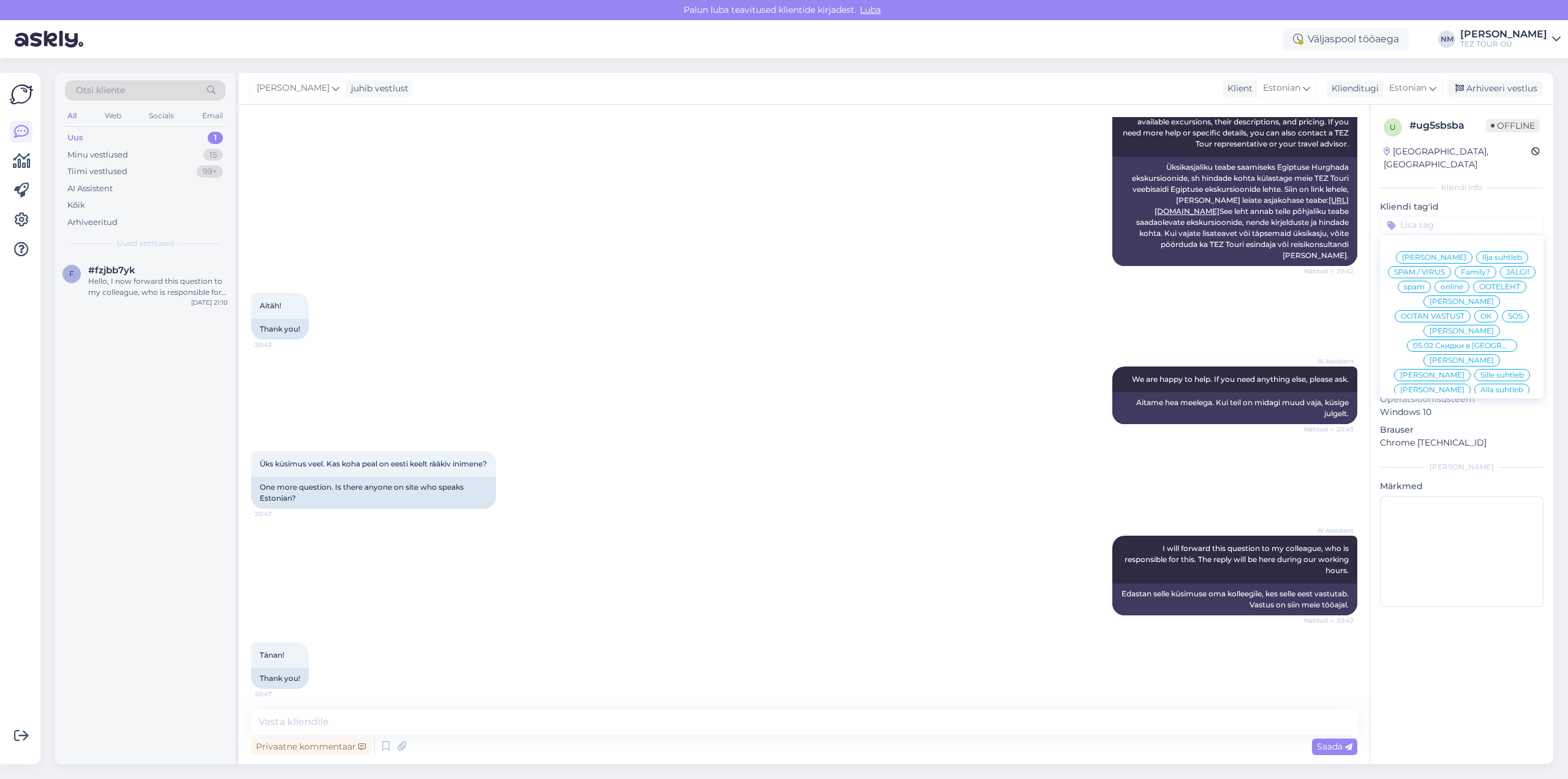
click at [1471, 415] on span "[PERSON_NAME]" at bounding box center [1462, 419] width 65 height 7
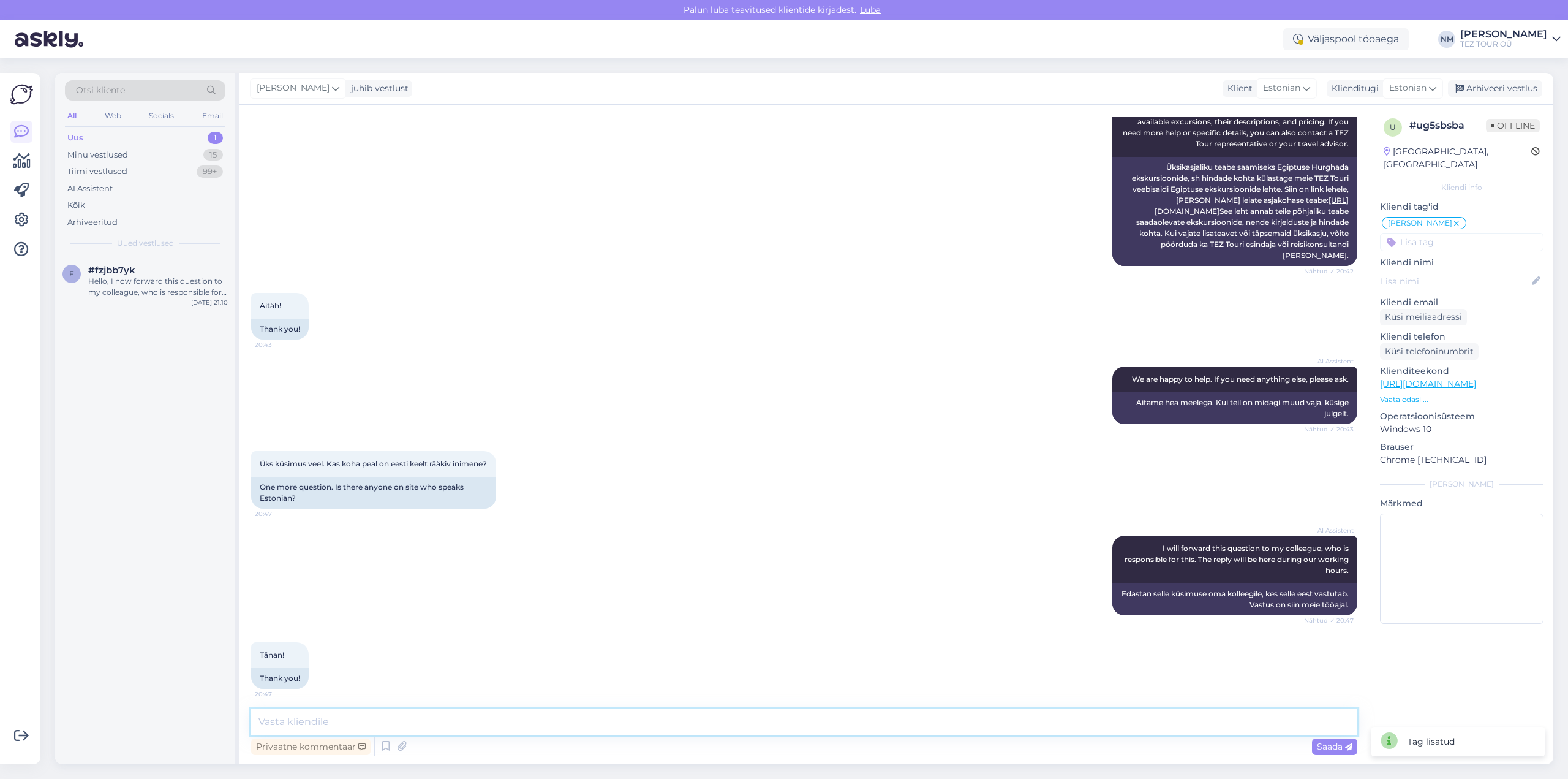
click at [316, 719] on textarea at bounding box center [804, 722] width 1106 height 26
paste textarea "Tere! Täname Teid pöördumise eest."
type textarea "Tere! Täname Teid pöördumise eest."
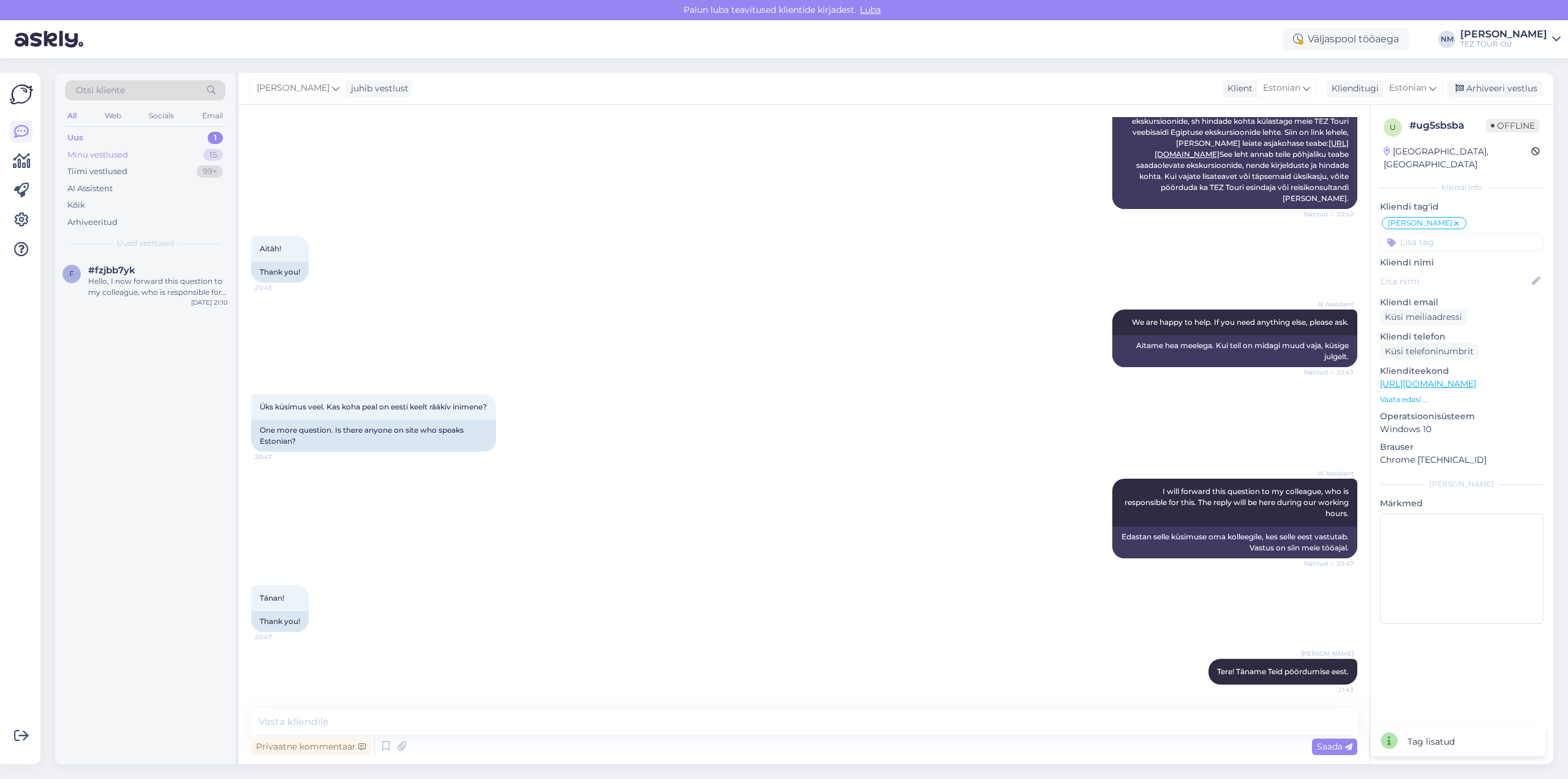
click at [212, 154] on div "15" at bounding box center [213, 155] width 19 height 12
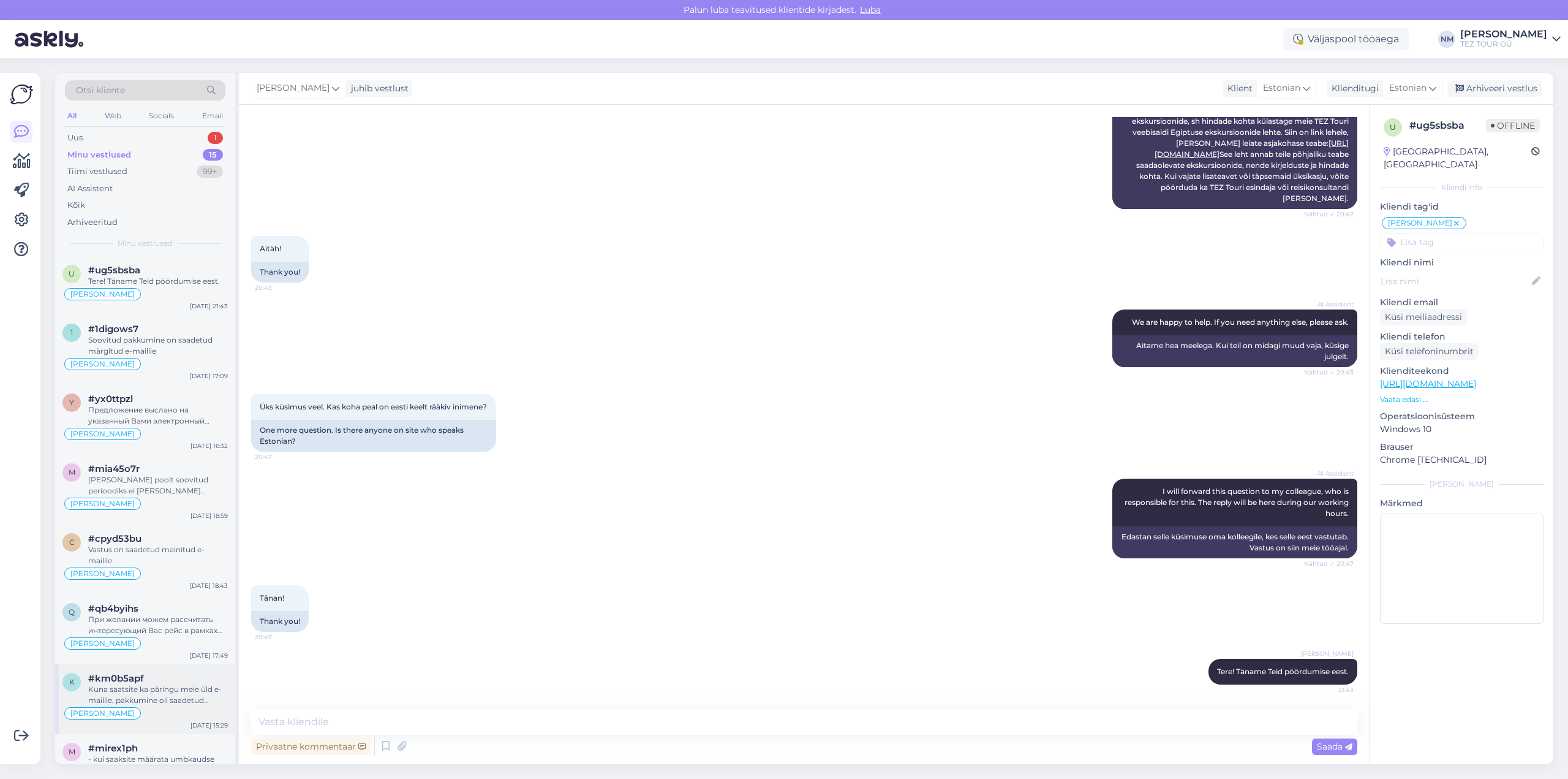
click at [188, 687] on div "Kuna saatsite ka päringu meie üld e-mailile, pakkumine oli saadetud tagasikirja…" at bounding box center [158, 694] width 140 height 22
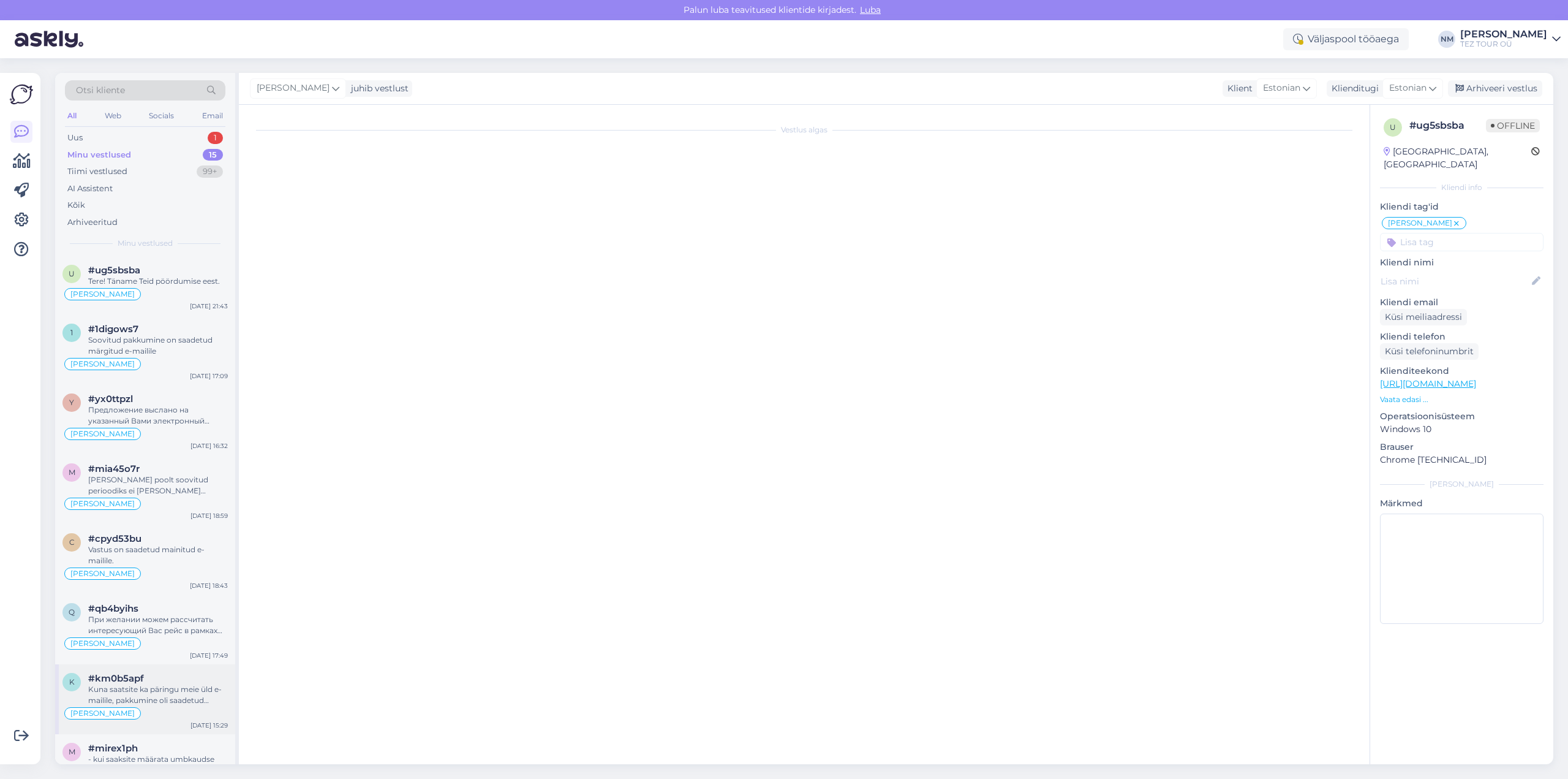
scroll to position [25, 0]
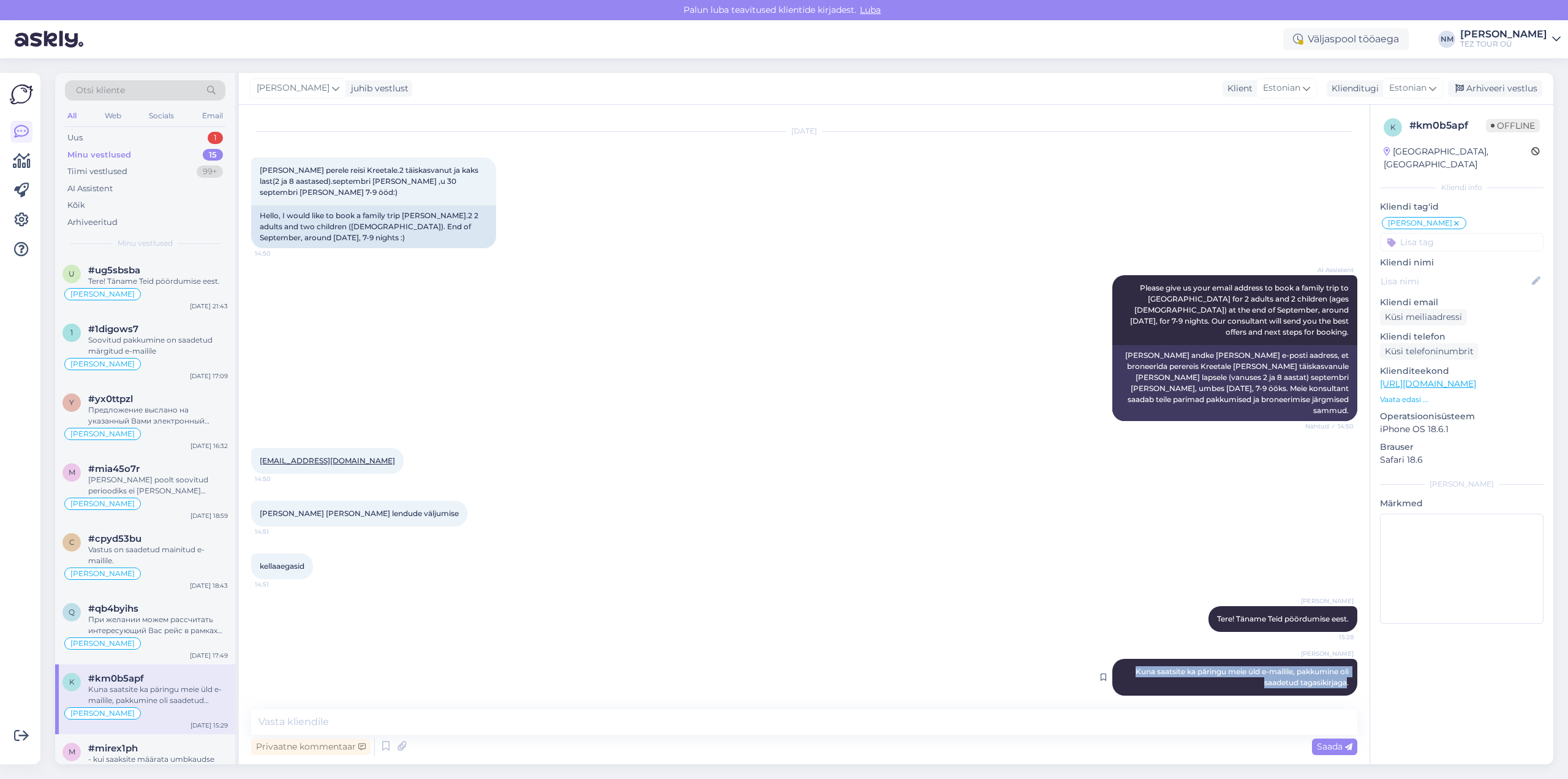
drag, startPoint x: 1118, startPoint y: 660, endPoint x: 1338, endPoint y: 674, distance: 220.4
click at [1338, 674] on div "[PERSON_NAME] Kuna saatsite ka päringu meie üld e-mailile, pakkumine oli saadet…" at bounding box center [1235, 676] width 245 height 37
copy span "Kuna saatsite ka päringu meie üld e-mailile, pakkumine oli saadetud tagasikirja…"
click at [178, 278] on div "Tere! Täname Teid pöördumise eest." at bounding box center [158, 281] width 140 height 11
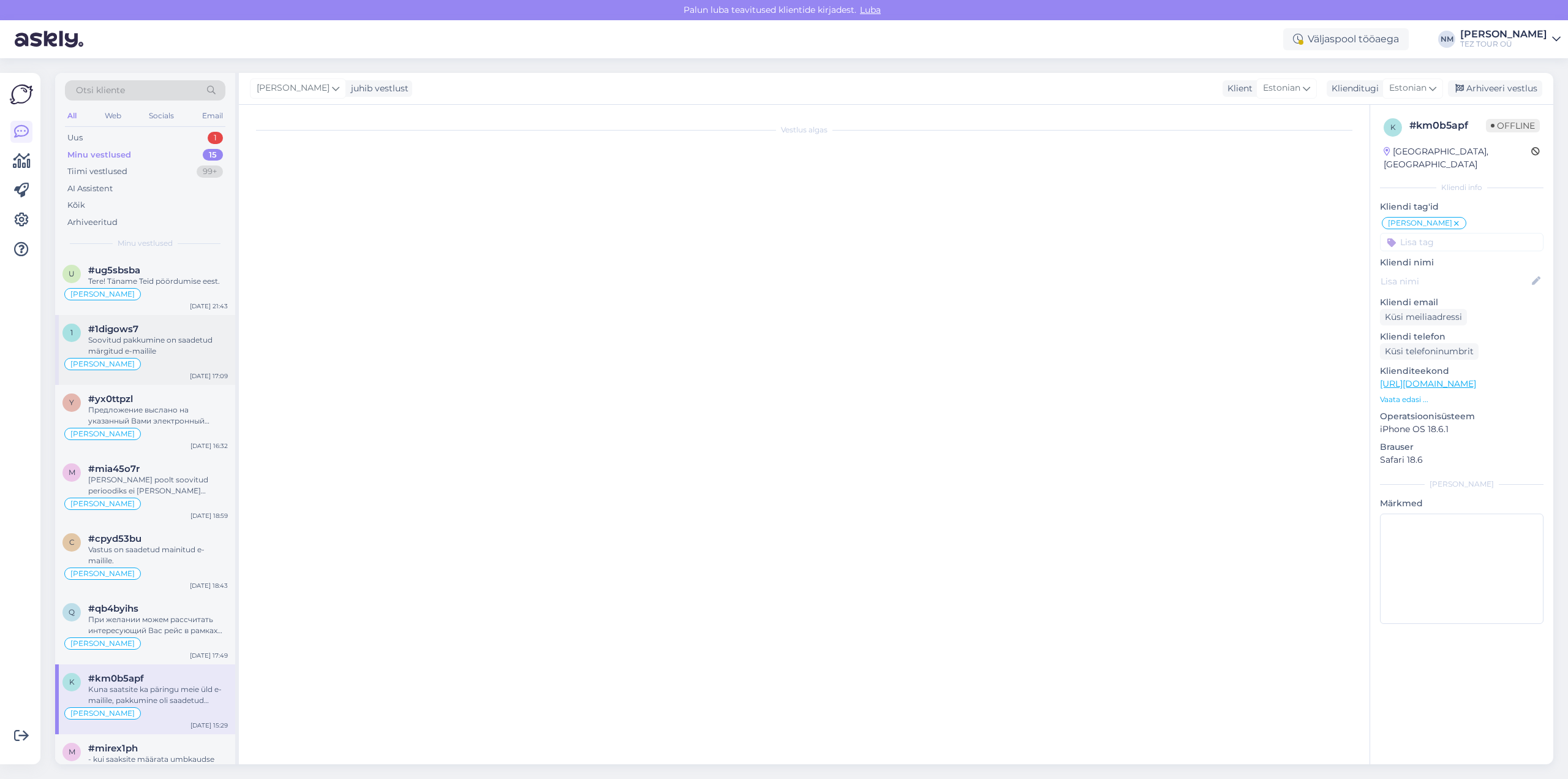
scroll to position [369, 0]
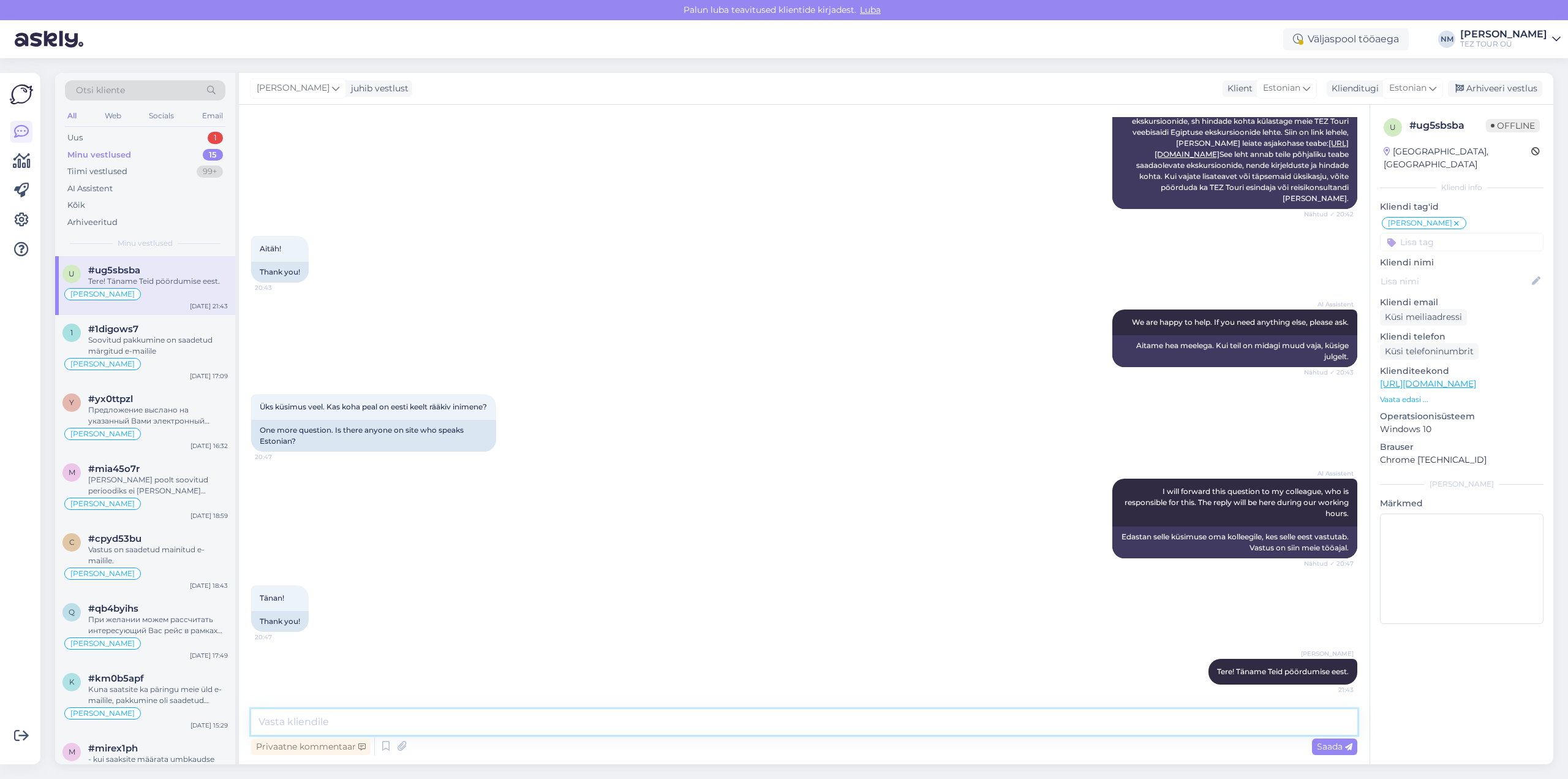
drag, startPoint x: 343, startPoint y: 721, endPoint x: 401, endPoint y: 706, distance: 59.9
click at [345, 720] on textarea at bounding box center [804, 722] width 1106 height 26
paste textarea "Kuna saatsite ka päringu meie üld e-mailile, pakkumine oli saadetud tagasikirja…"
click at [510, 724] on textarea "Kuna saatsite ka päringu meie üld e-mailile, pakkumine oli saadetud tagasikirja…" at bounding box center [804, 722] width 1106 height 26
click at [510, 724] on textarea "Kuna saatsite ka päringu meie üld e-mailile, pakkumine oli saadetud tagasikirja…" at bounding box center [804, 722] width 1106 height 26
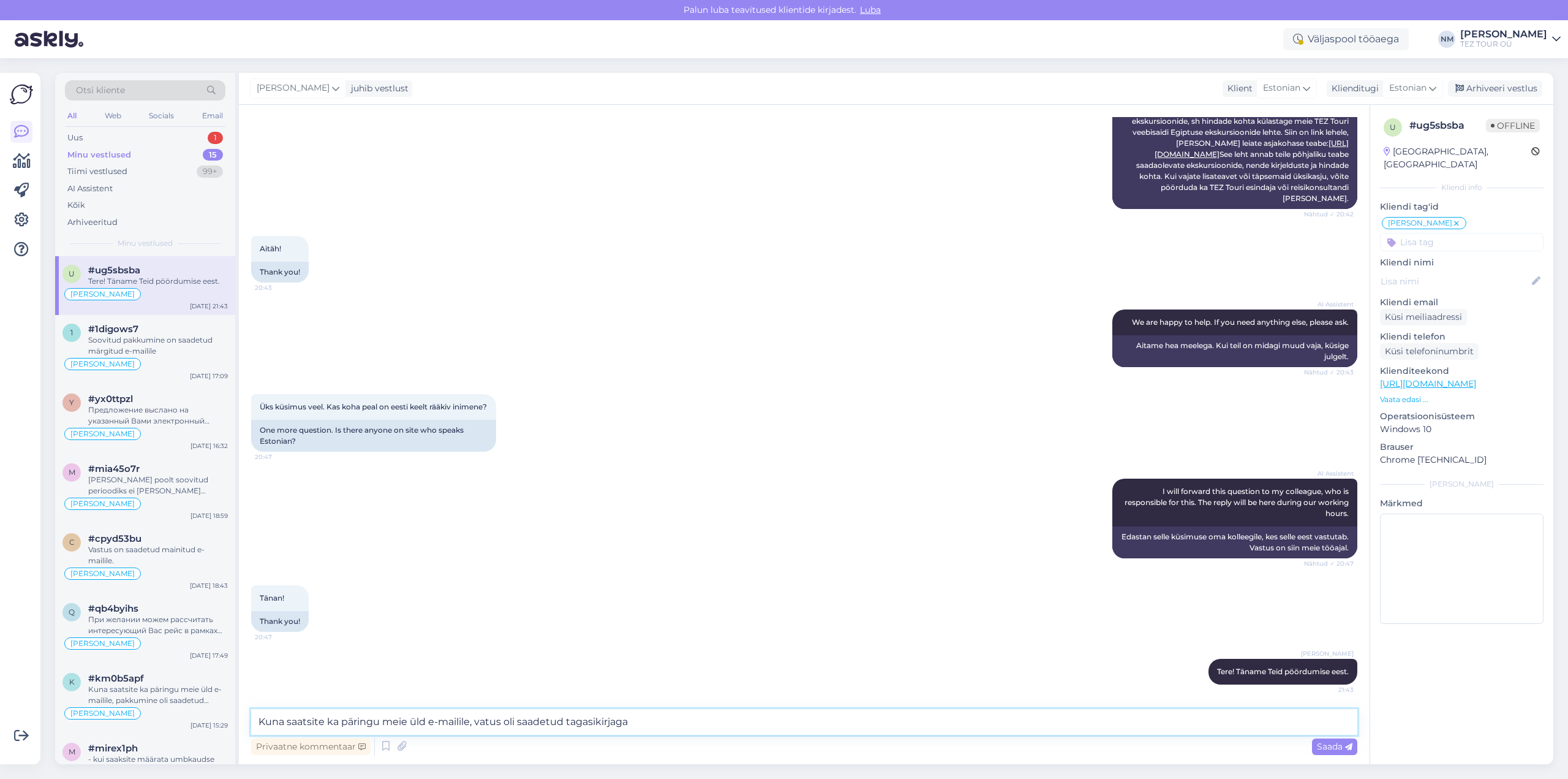
click at [485, 721] on textarea "Kuna saatsite ka päringu meie üld e-mailile, vatus oli saadetud tagasikirjaga" at bounding box center [804, 722] width 1106 height 26
type textarea "Kuna saatsite ka päringu meie üld e-mailile, vastus oli saadetud tagasikirjaga"
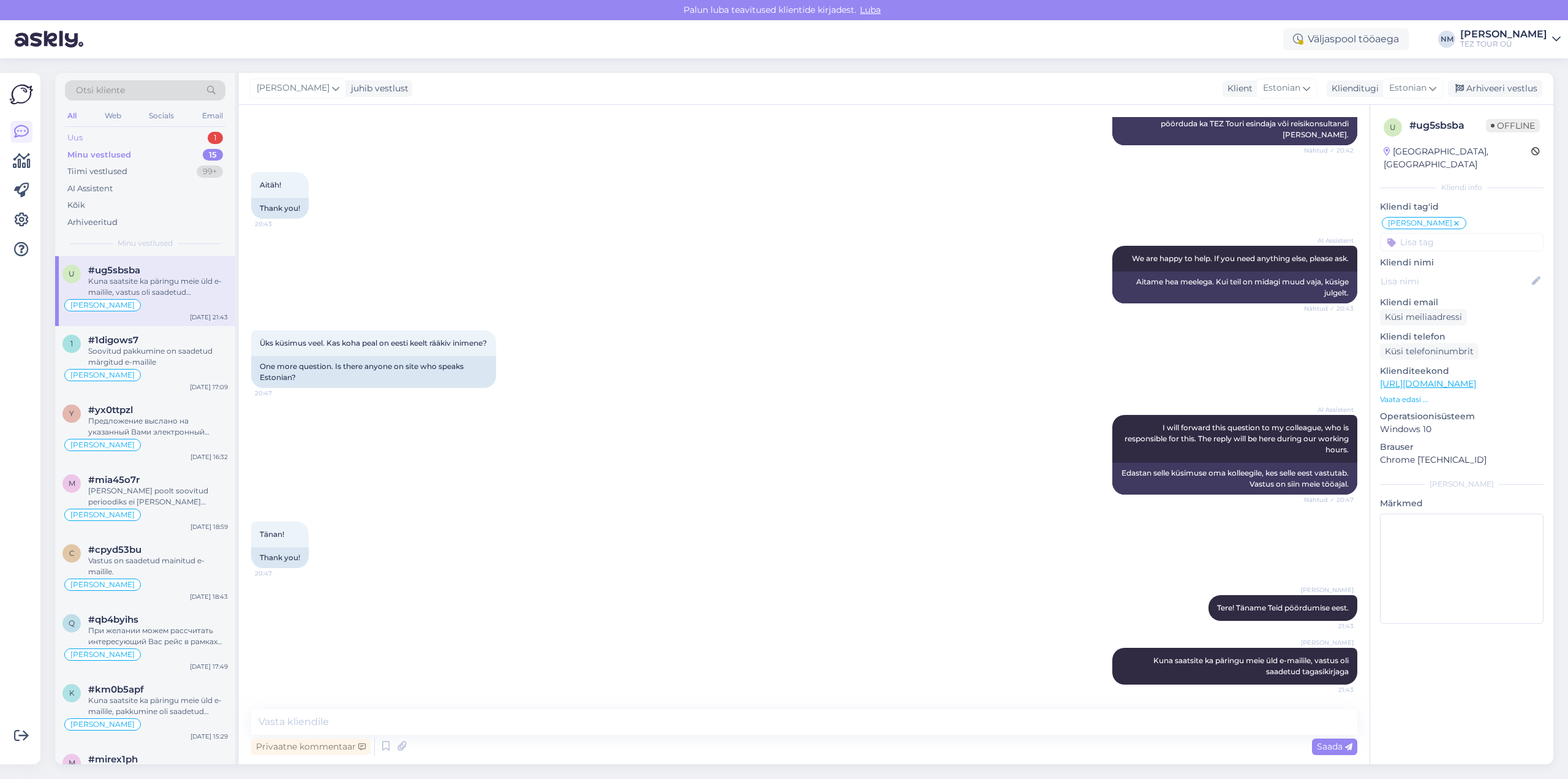
click at [217, 134] on div "1" at bounding box center [215, 138] width 15 height 12
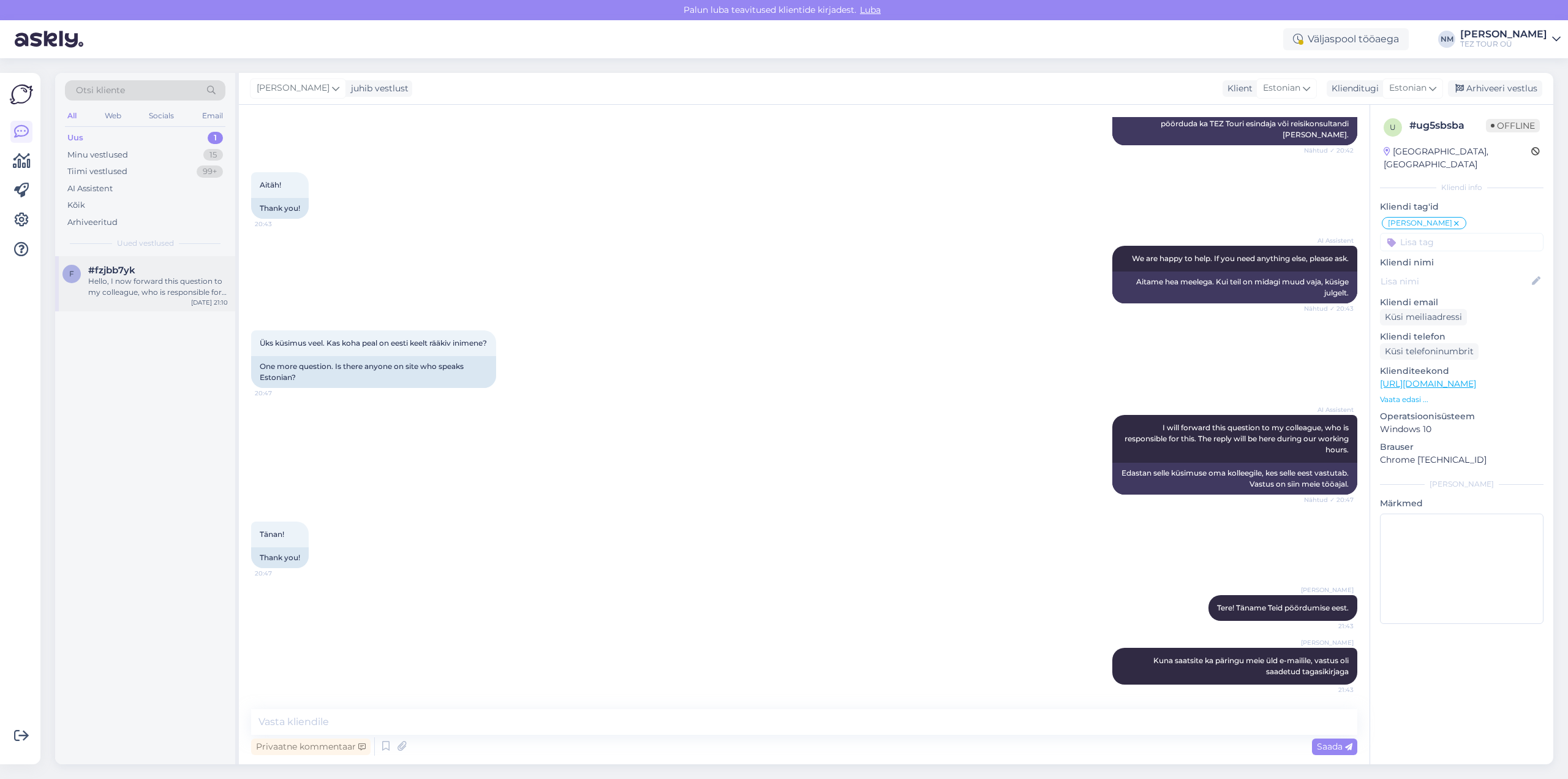
click at [146, 288] on div "Hello, I now forward this question to my colleague, who is responsible for this…" at bounding box center [158, 286] width 140 height 22
